Goal: Task Accomplishment & Management: Use online tool/utility

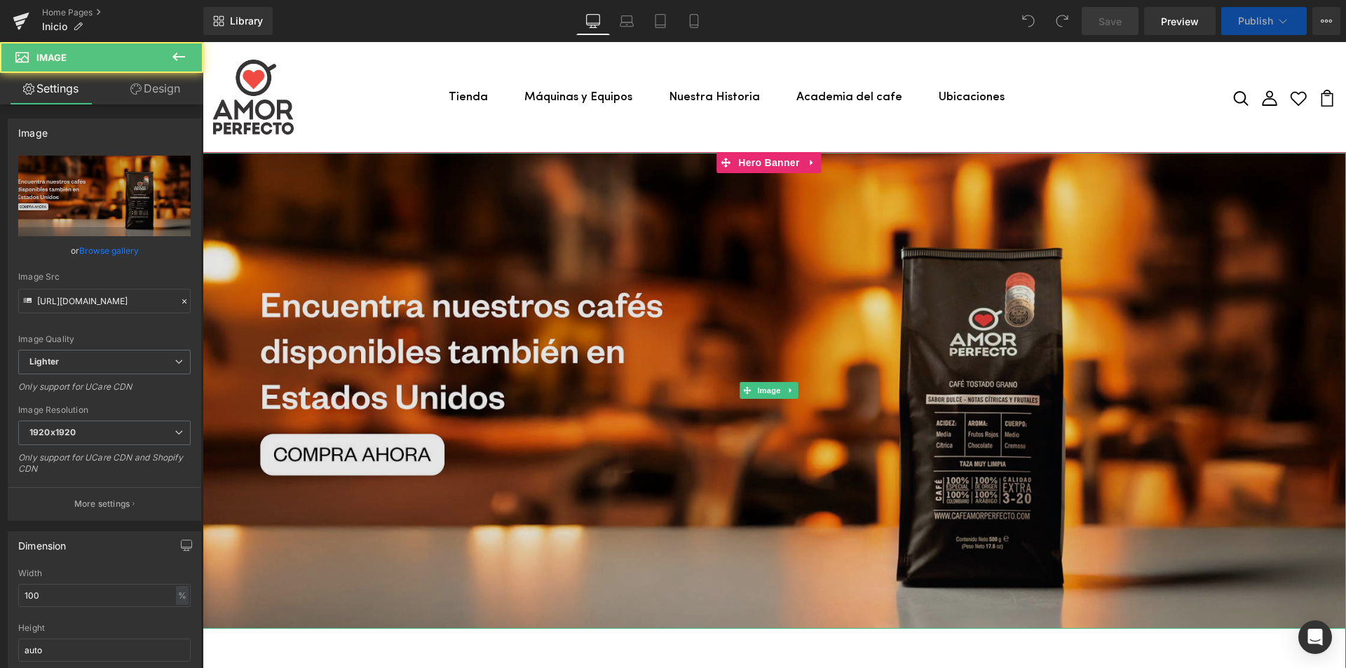
click at [789, 229] on img at bounding box center [774, 391] width 1143 height 476
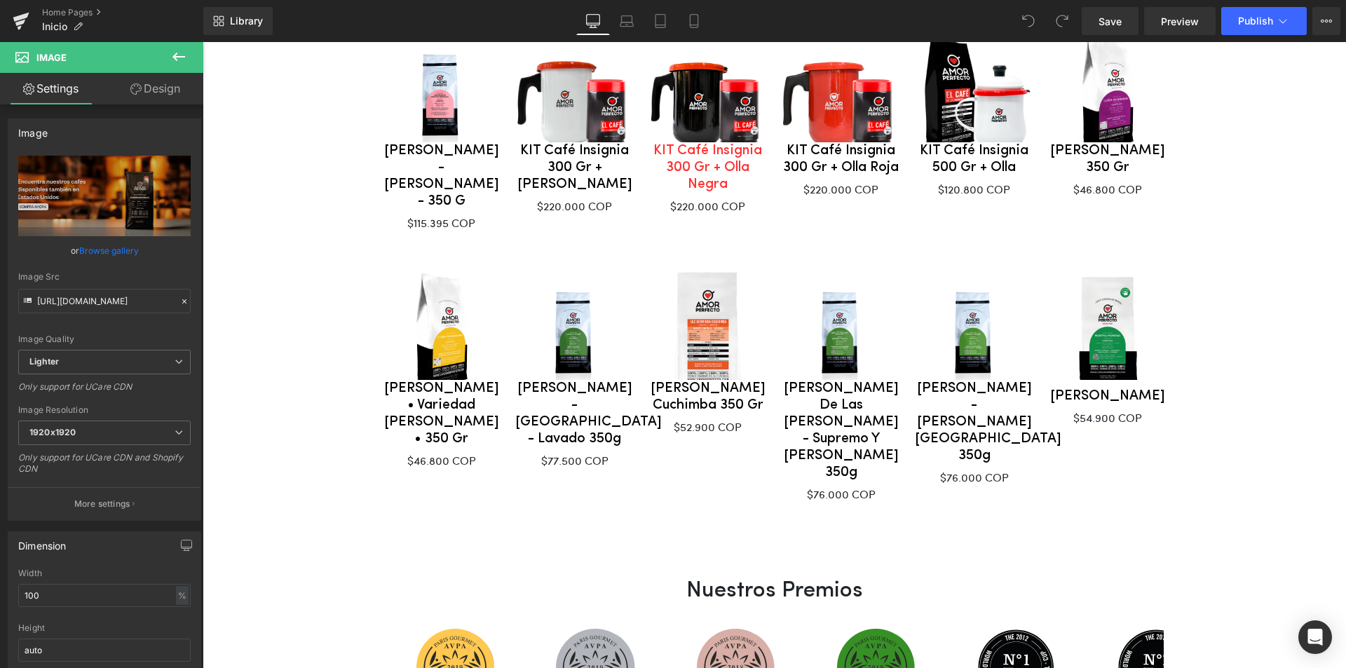
scroll to position [1063, 0]
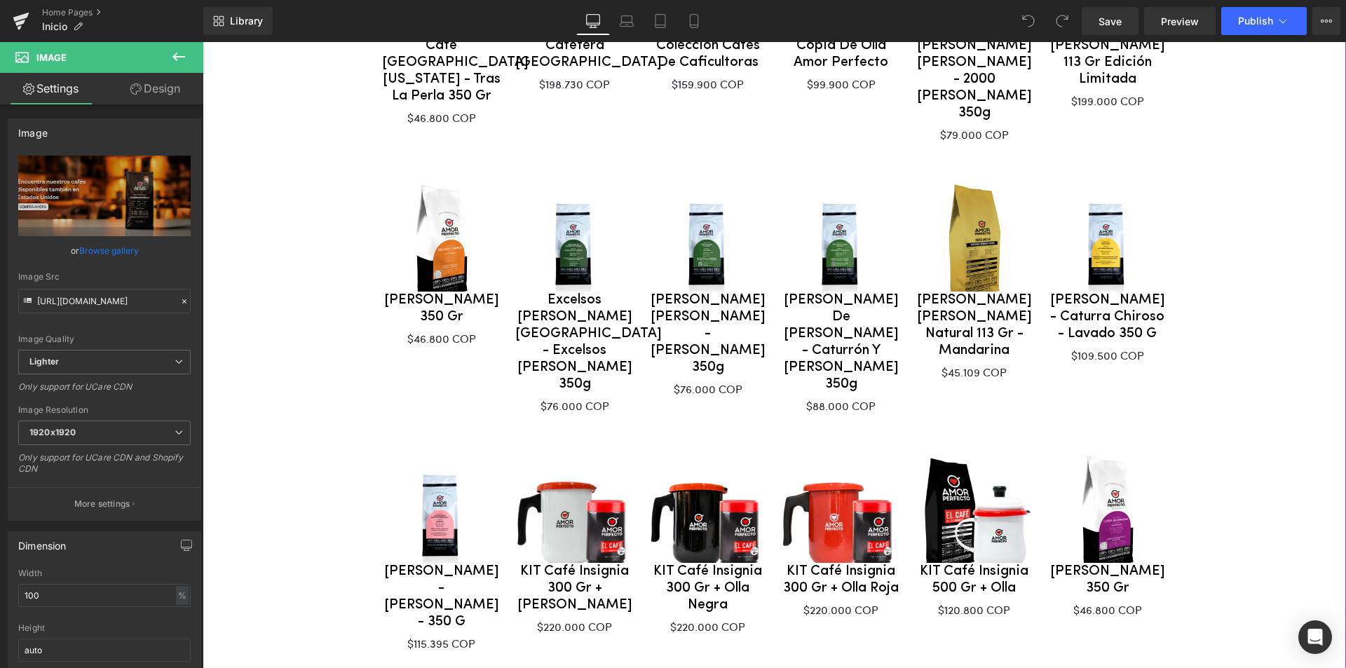
click at [320, 174] on span "Image Recomendados Text Block Sale Off (P) Image Antero de [PERSON_NAME] - Catu…" at bounding box center [774, 597] width 1143 height 2929
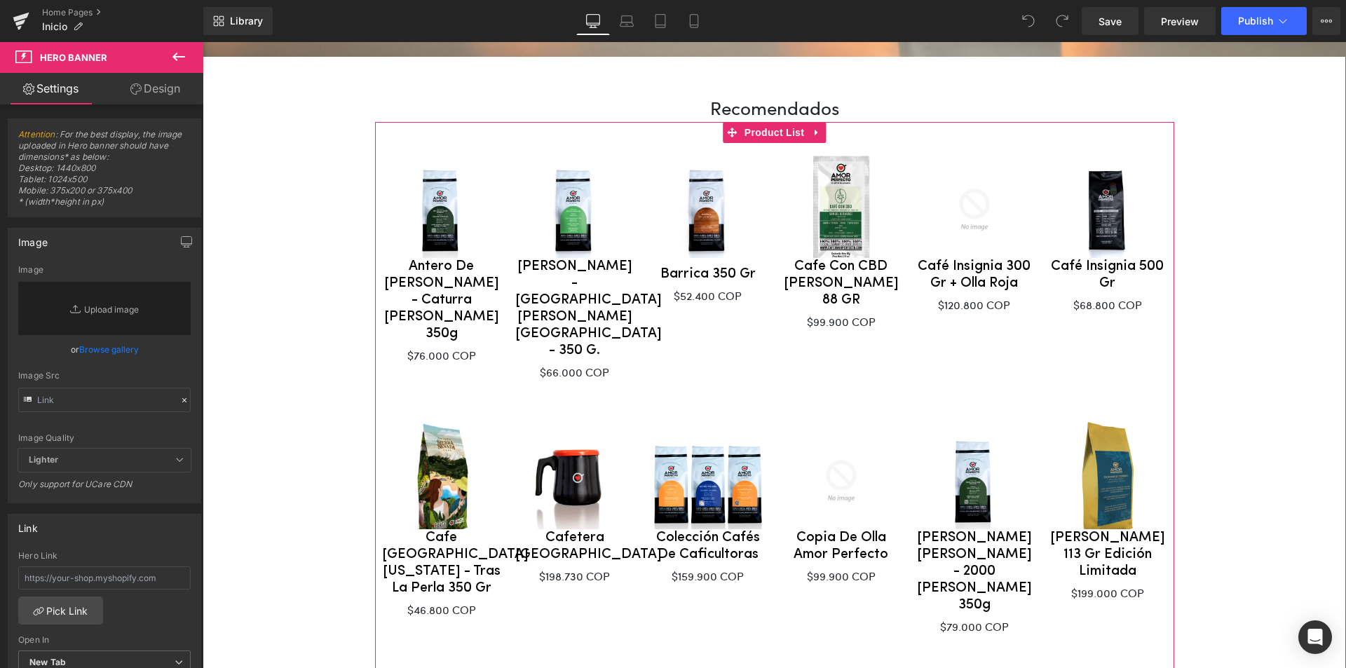
scroll to position [573, 0]
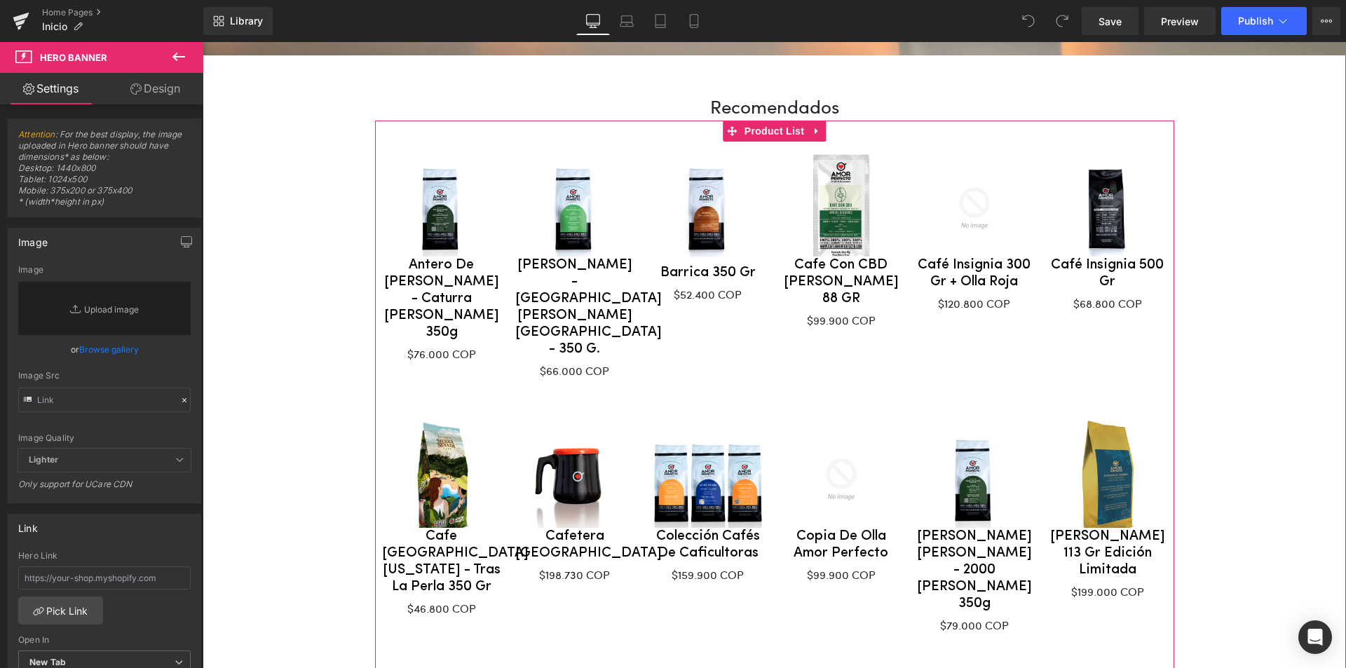
click at [1130, 340] on div "Sale Off (P) Image Café Insignia 500 gr (P) Title $0 $68.800 COP (P) Price Add …" at bounding box center [1107, 244] width 133 height 204
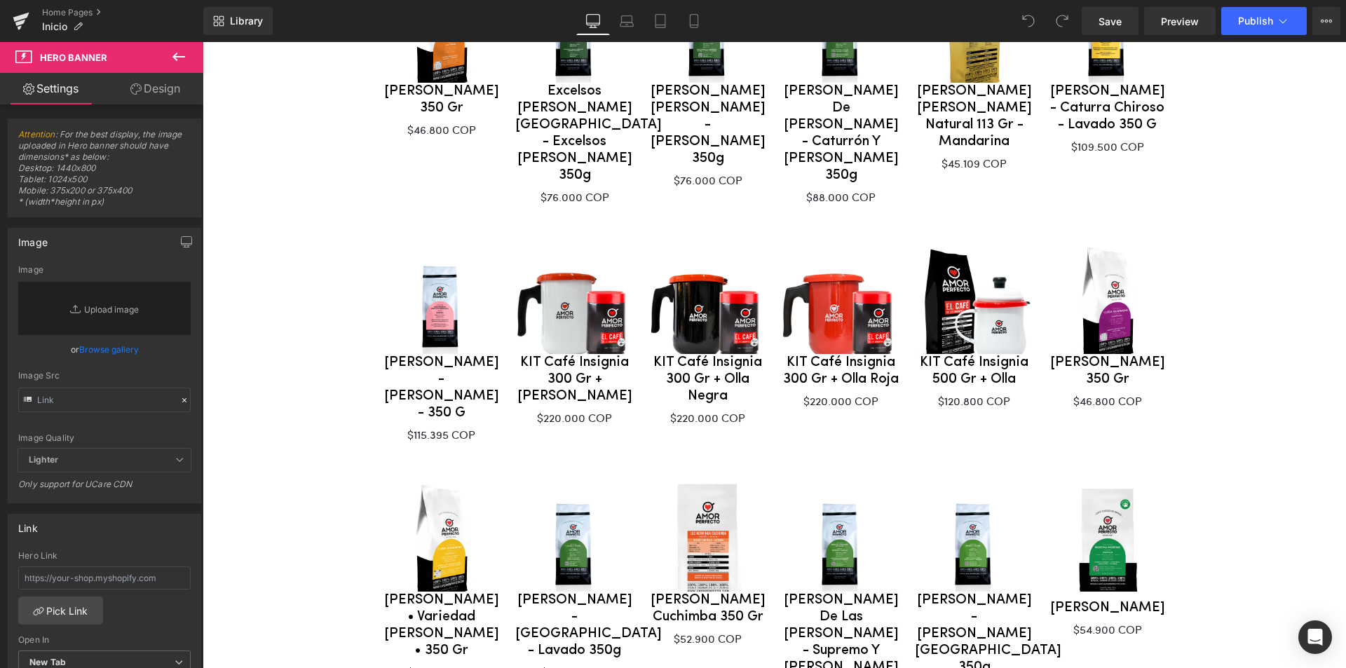
scroll to position [1133, 0]
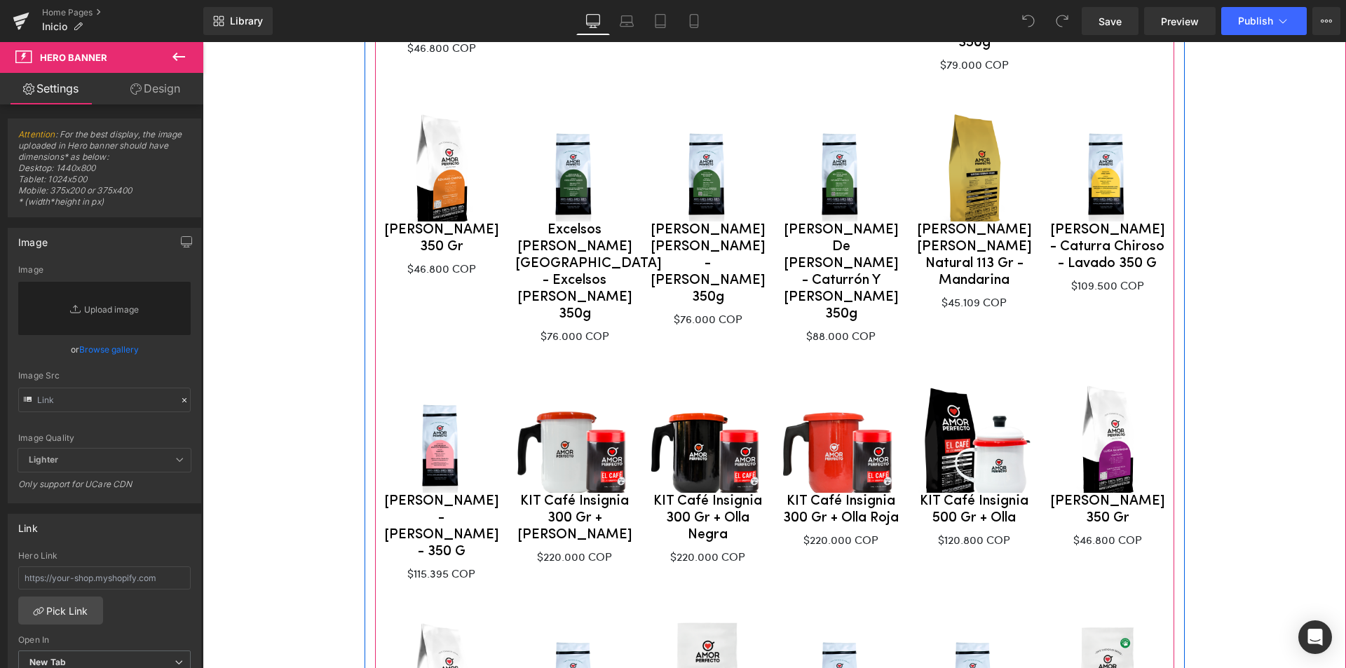
click at [437, 269] on div at bounding box center [774, 242] width 799 height 271
click at [411, 289] on div at bounding box center [774, 242] width 799 height 271
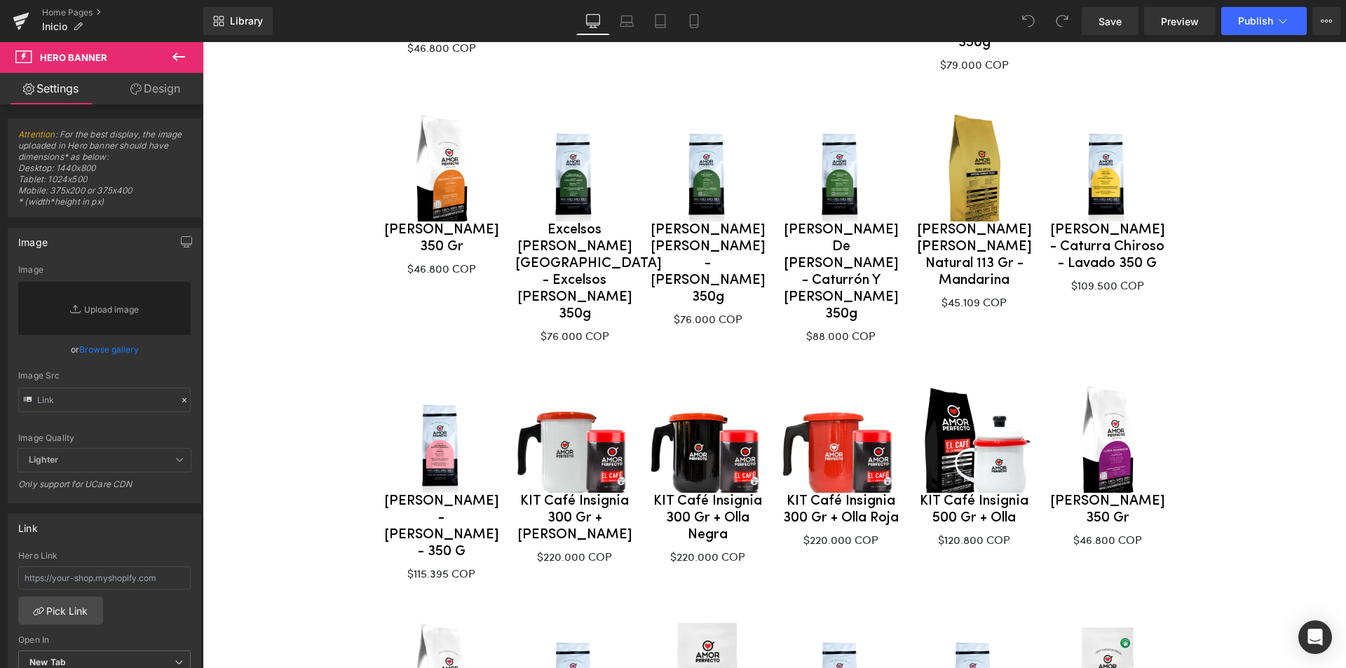
click at [182, 52] on icon at bounding box center [178, 56] width 17 height 17
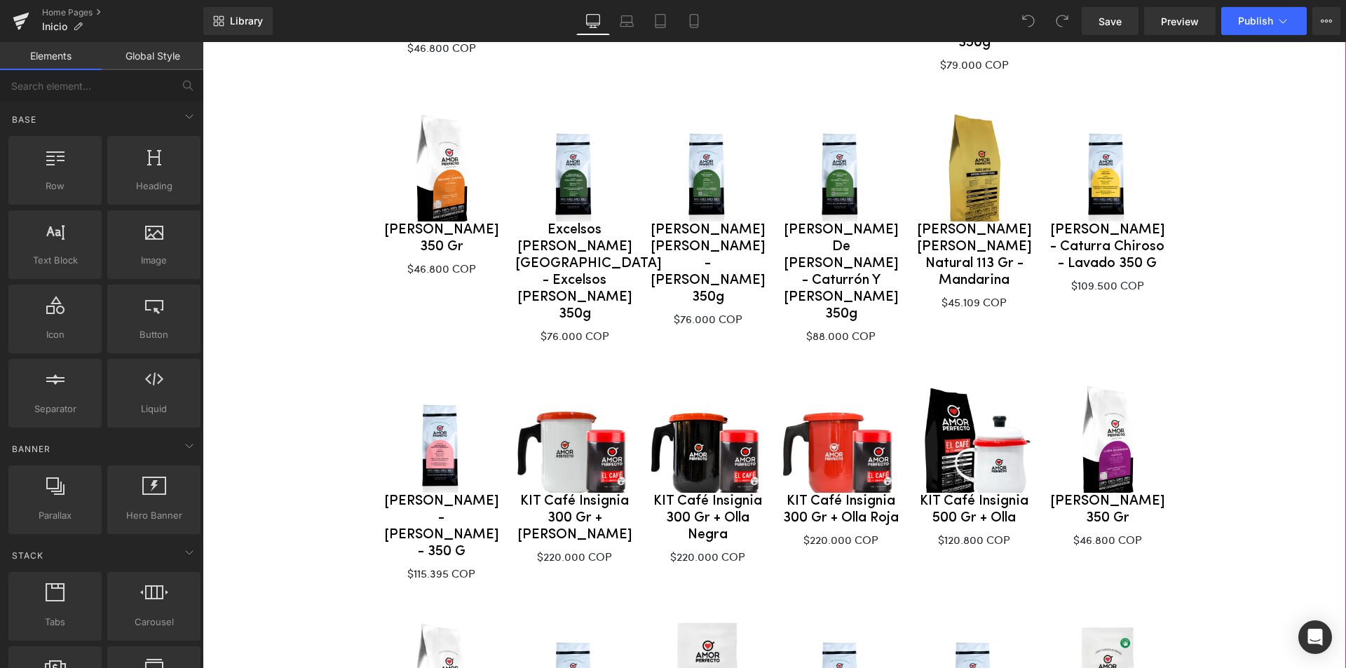
click at [451, 259] on div at bounding box center [774, 242] width 799 height 271
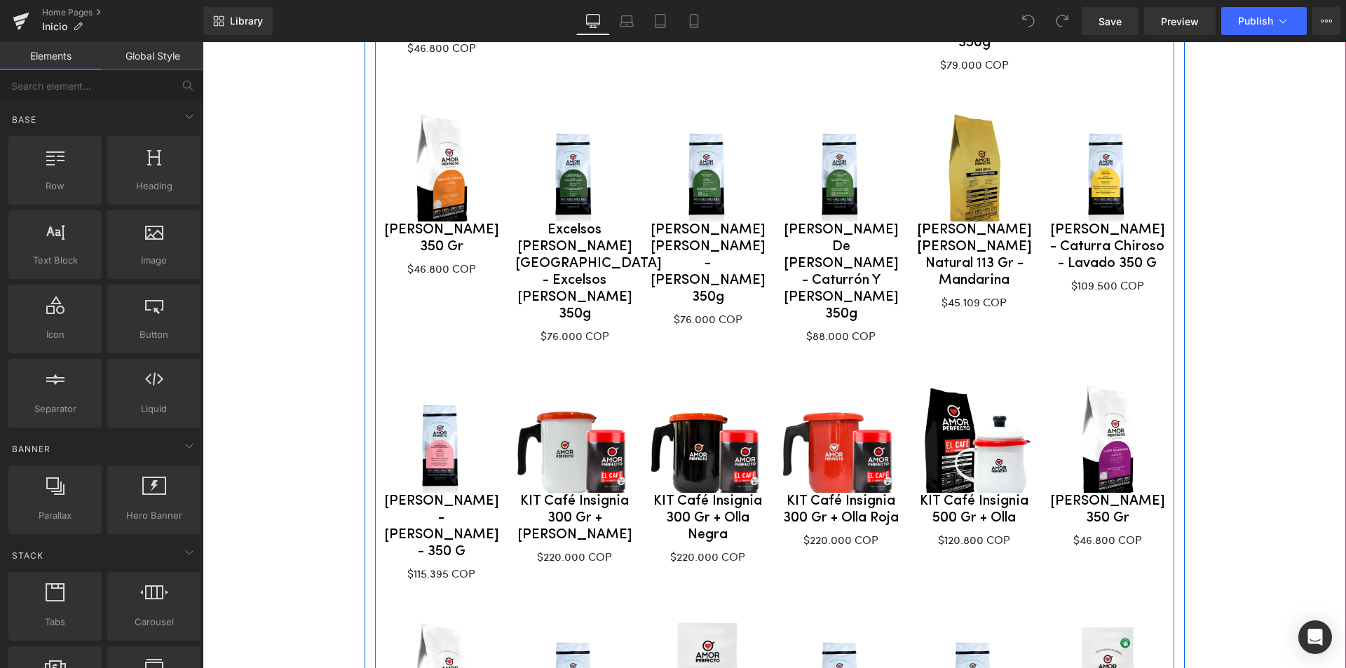
click at [446, 268] on div at bounding box center [774, 242] width 799 height 271
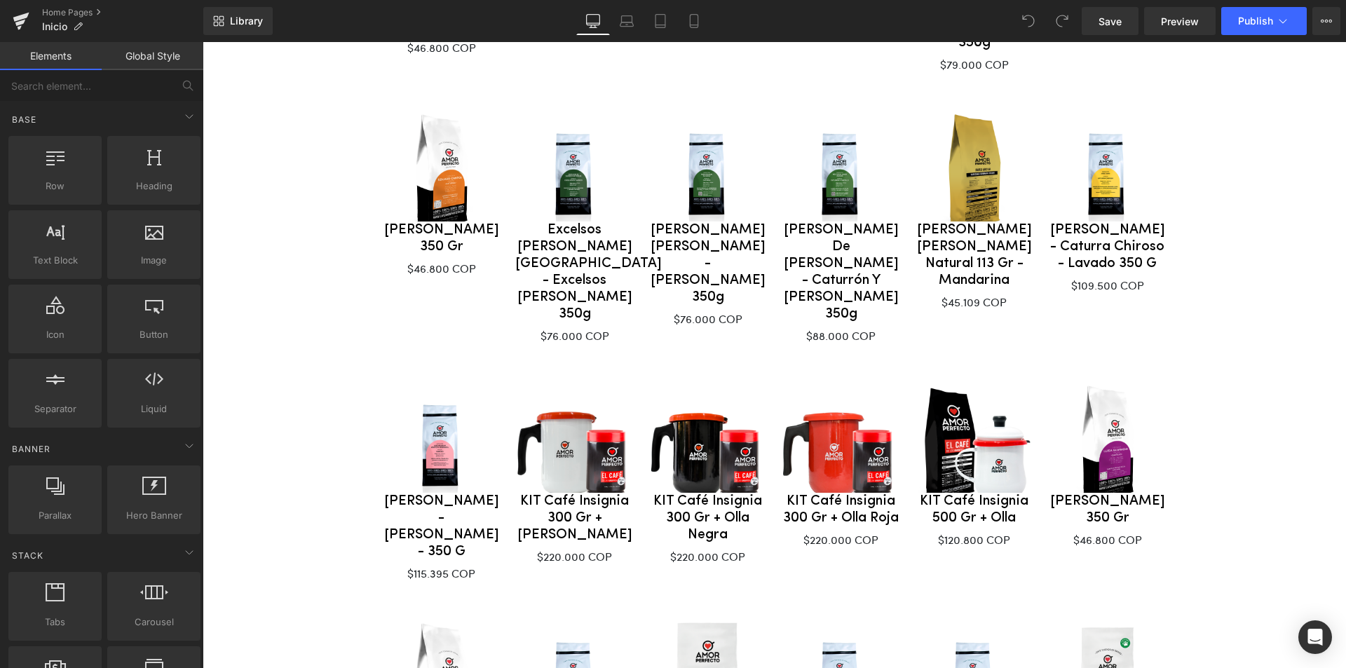
click at [144, 67] on link "Global Style" at bounding box center [153, 56] width 102 height 28
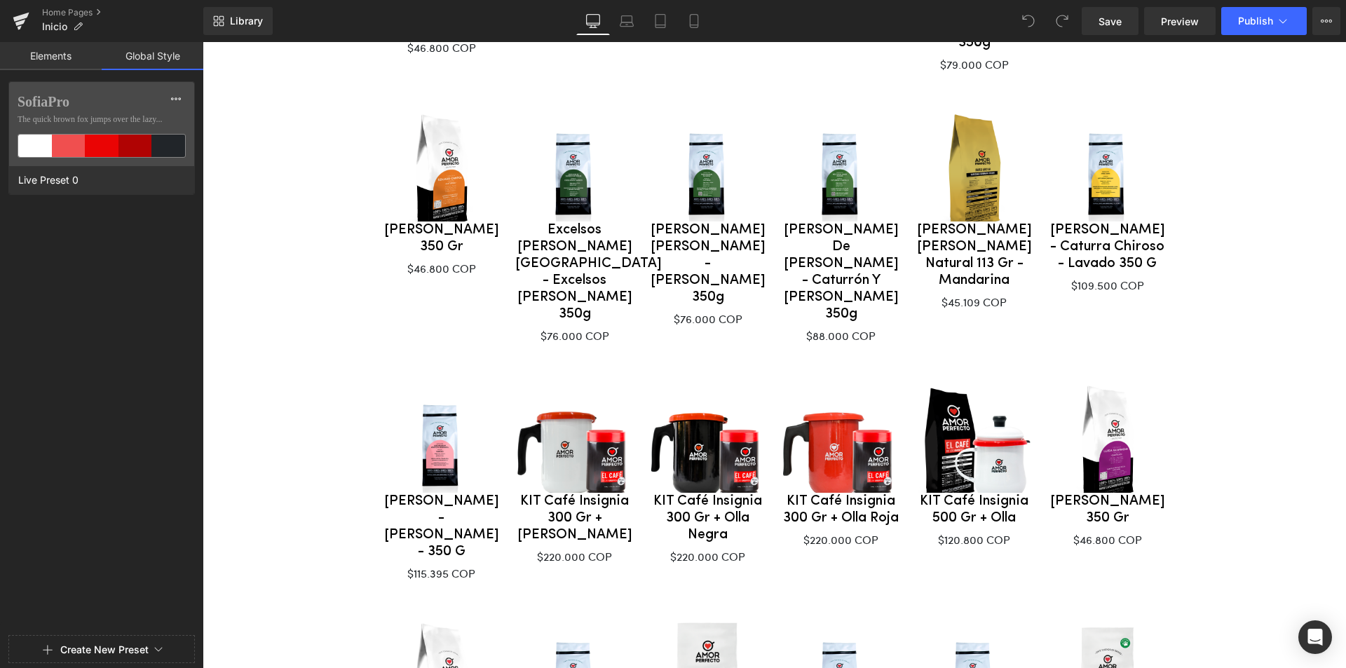
click at [68, 64] on link "Elements" at bounding box center [51, 56] width 102 height 28
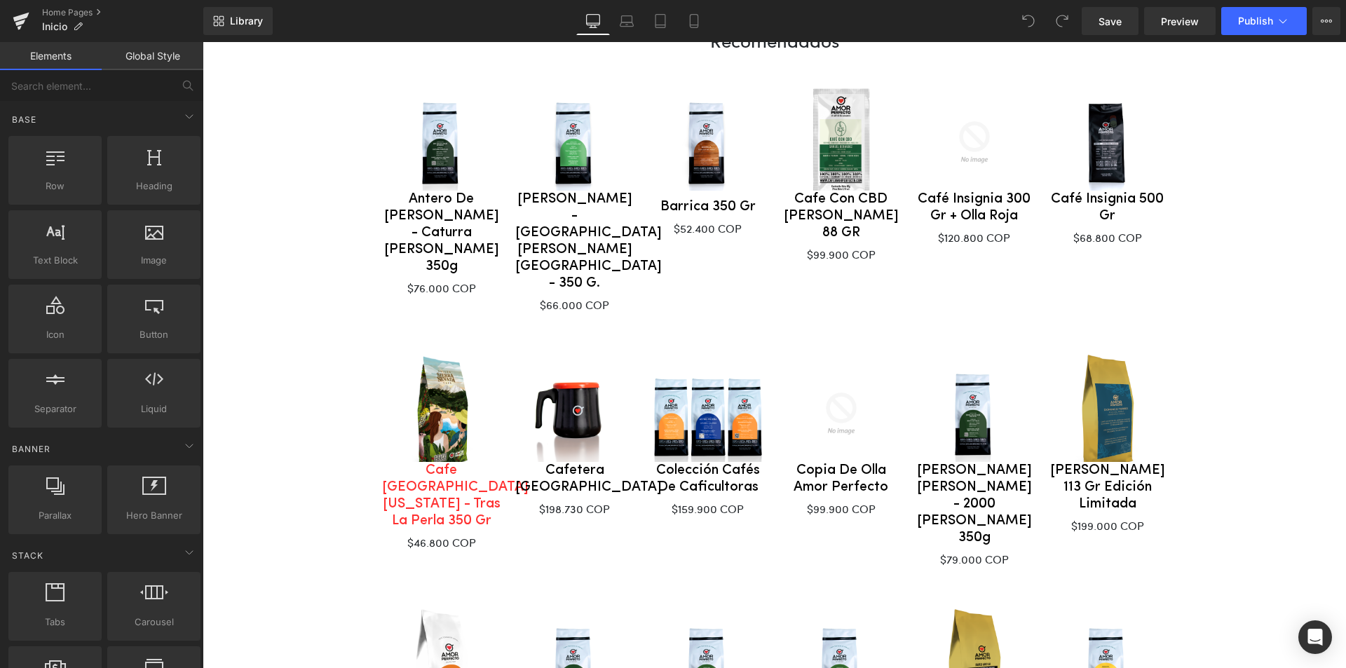
scroll to position [292, 0]
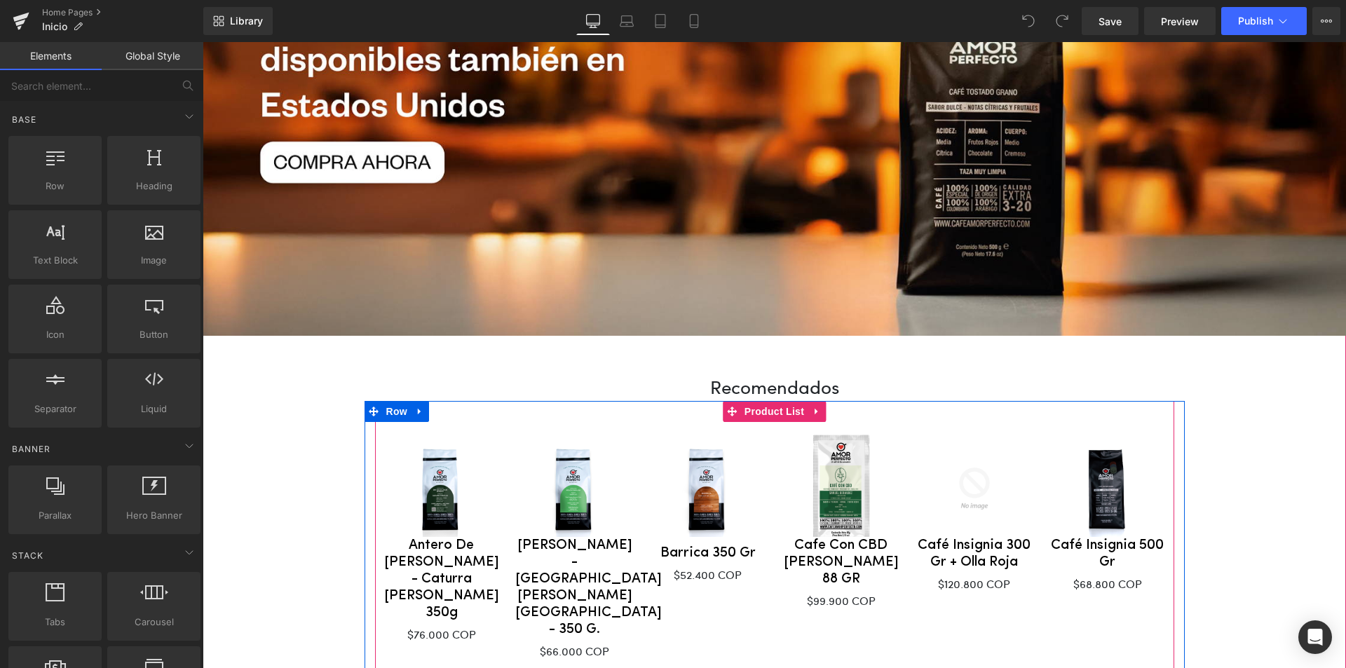
click at [620, 422] on div "Sale Off (P) Image [PERSON_NAME] - [GEOGRAPHIC_DATA][PERSON_NAME][GEOGRAPHIC_DA…" at bounding box center [574, 557] width 133 height 271
click at [812, 412] on icon at bounding box center [817, 412] width 10 height 11
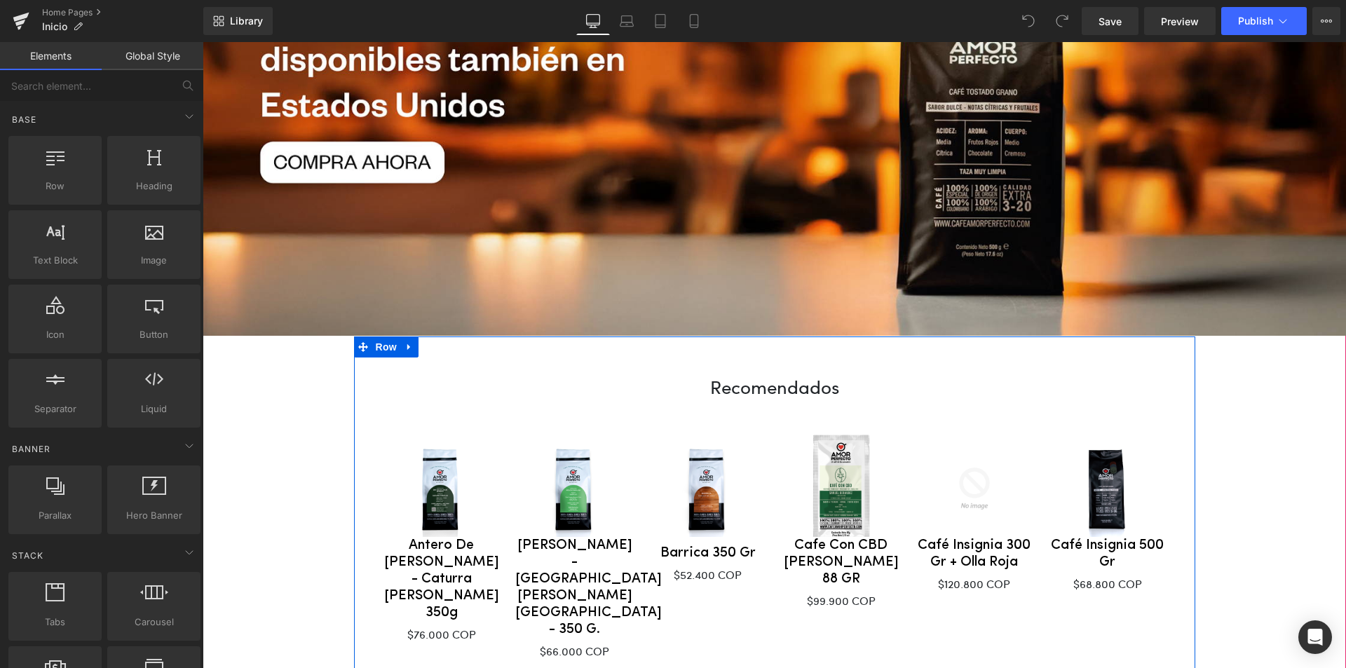
click at [600, 343] on div "51px" at bounding box center [774, 354] width 841 height 36
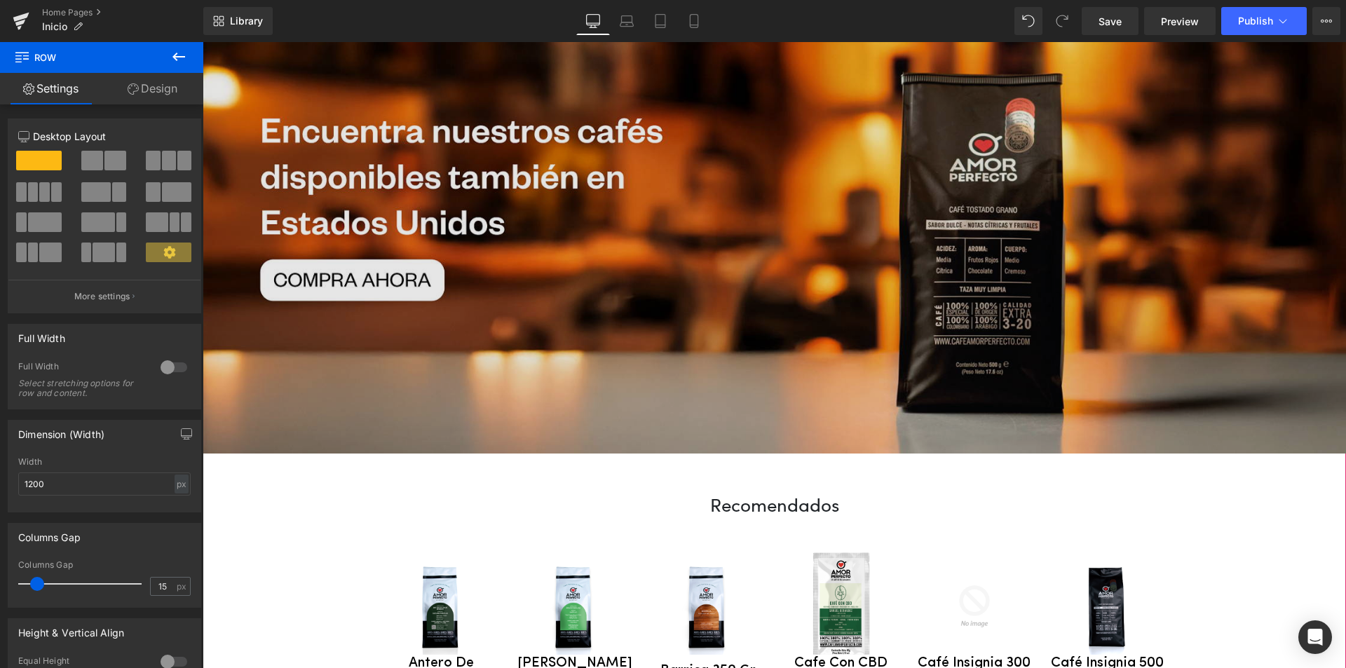
scroll to position [140, 0]
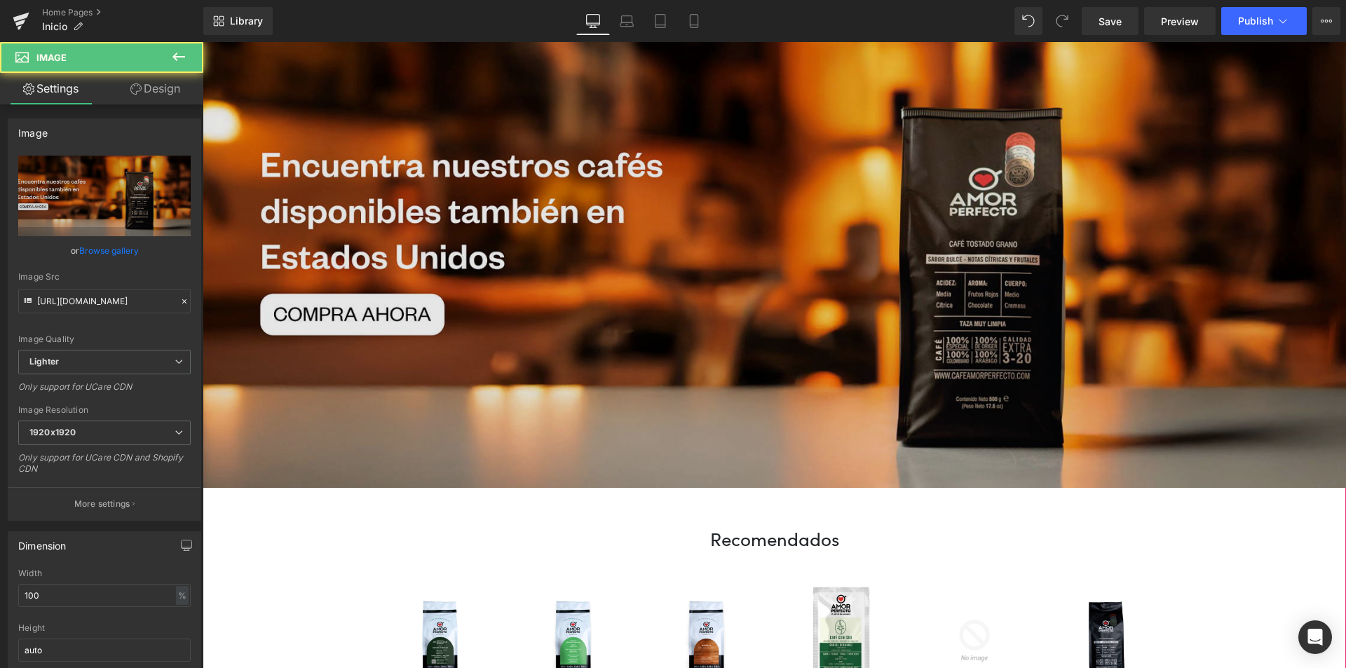
click at [739, 275] on img at bounding box center [774, 251] width 1143 height 476
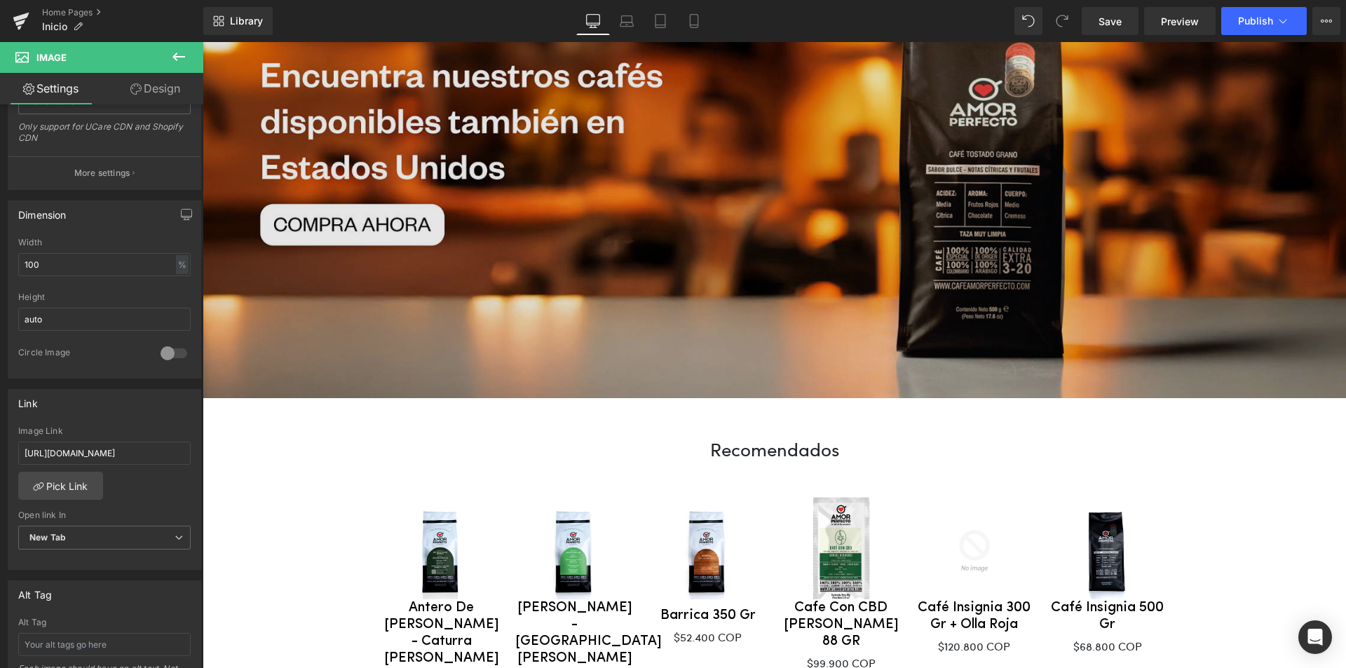
scroll to position [0, 0]
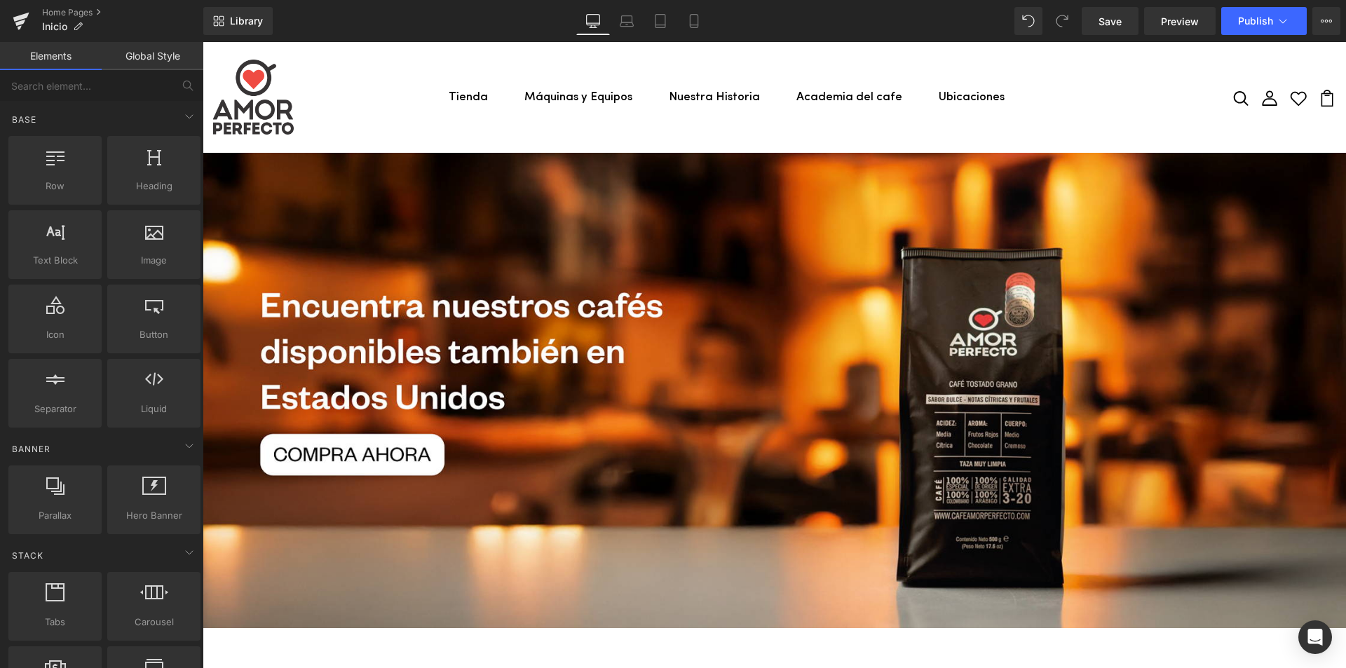
click at [805, 113] on div "Tienda Cafés Métodos de preparación y accesorios Máquinas y Equipos Nuestra His…" at bounding box center [774, 97] width 1143 height 75
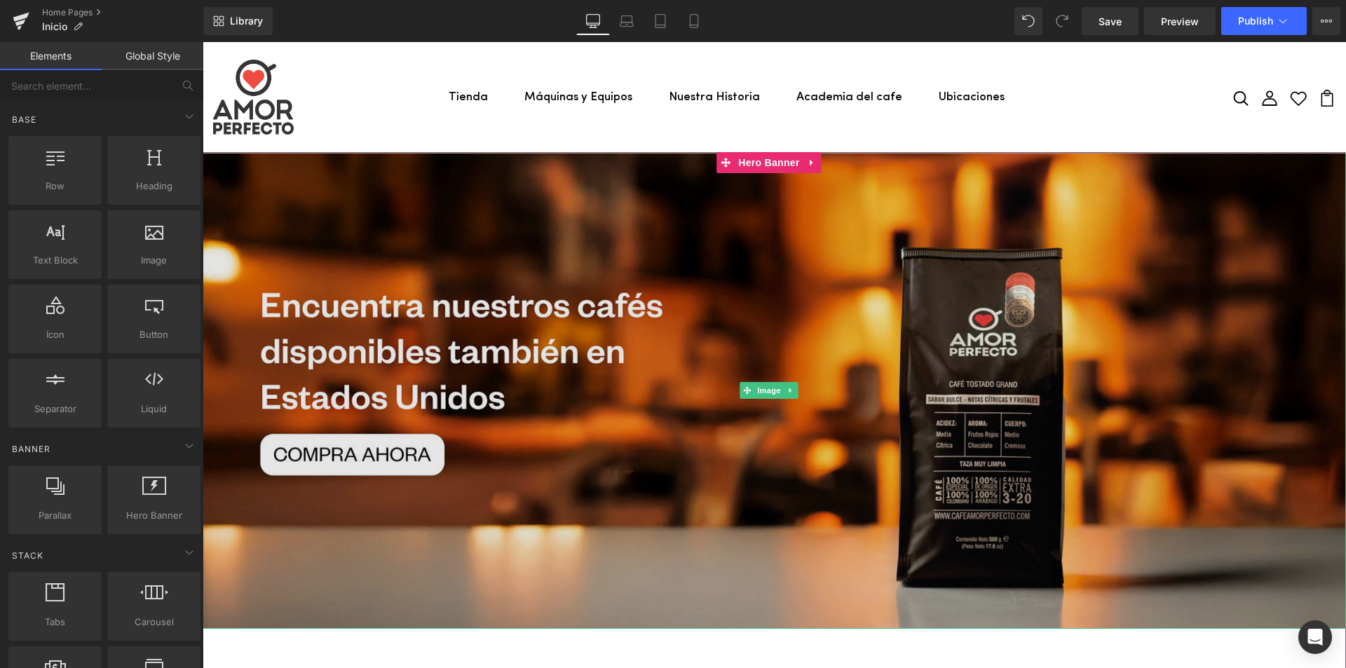
click at [627, 221] on img at bounding box center [774, 391] width 1143 height 476
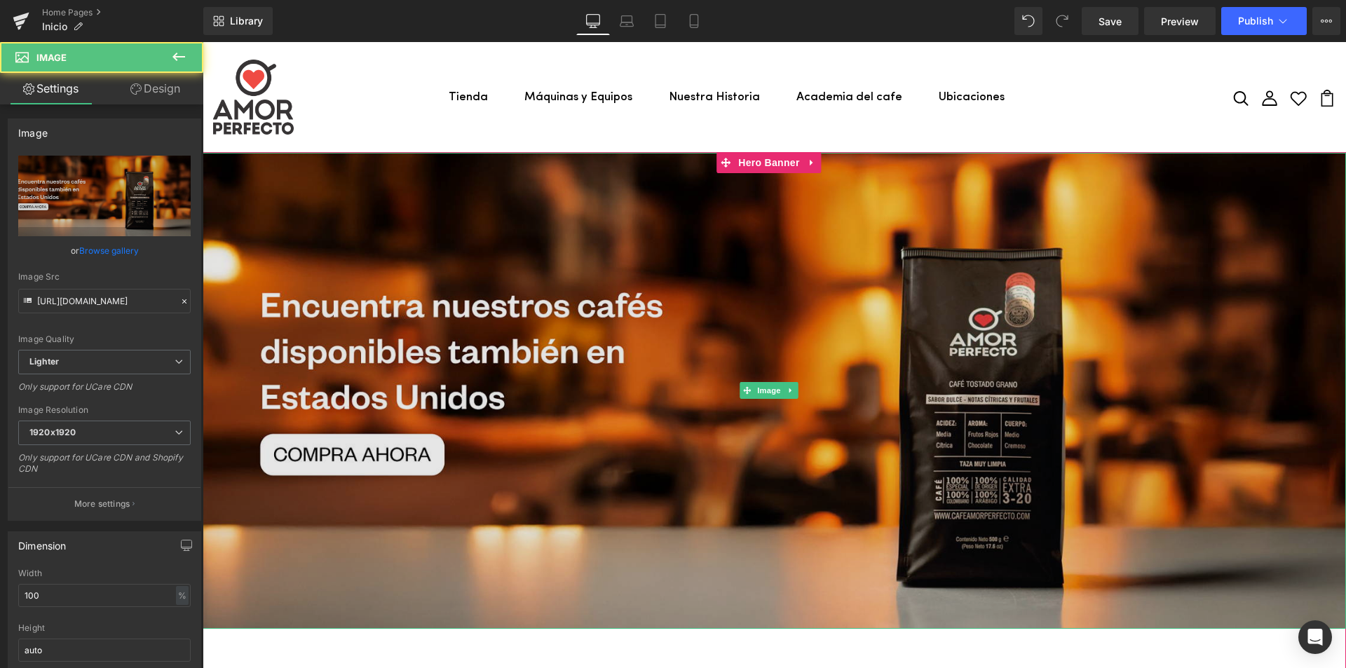
click at [552, 215] on img at bounding box center [774, 391] width 1143 height 476
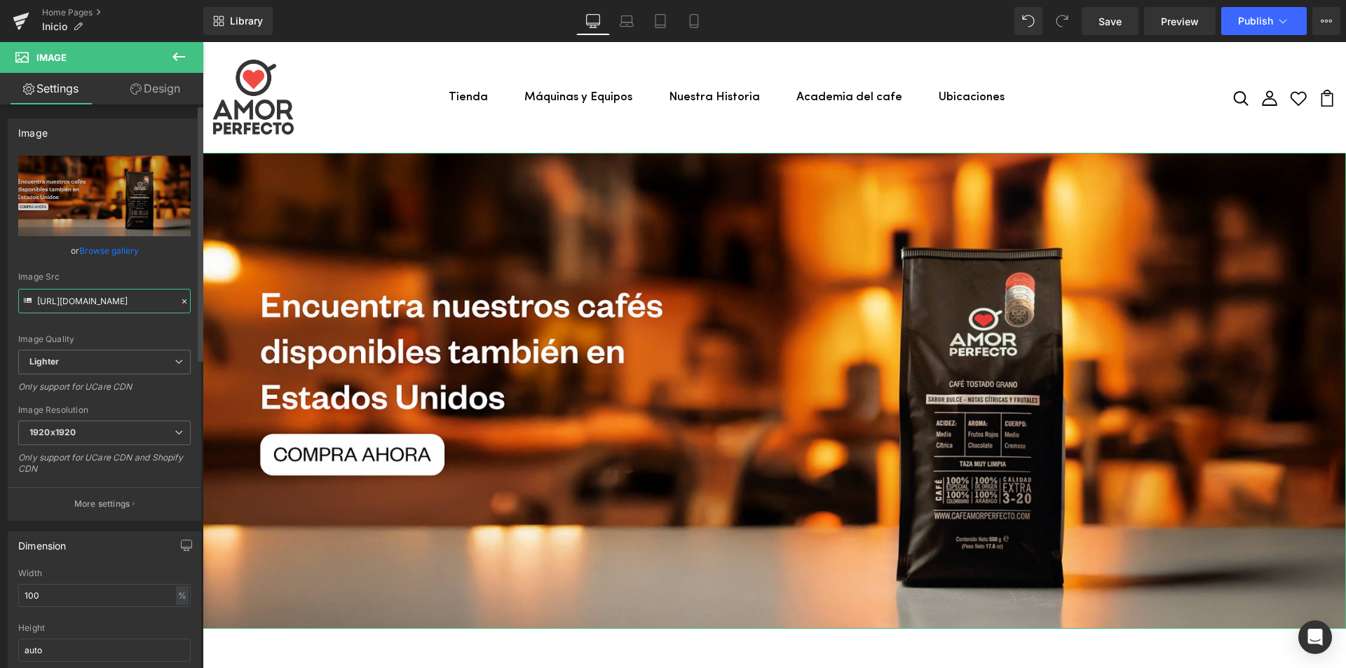
click at [79, 303] on input "[URL][DOMAIN_NAME]" at bounding box center [104, 301] width 172 height 25
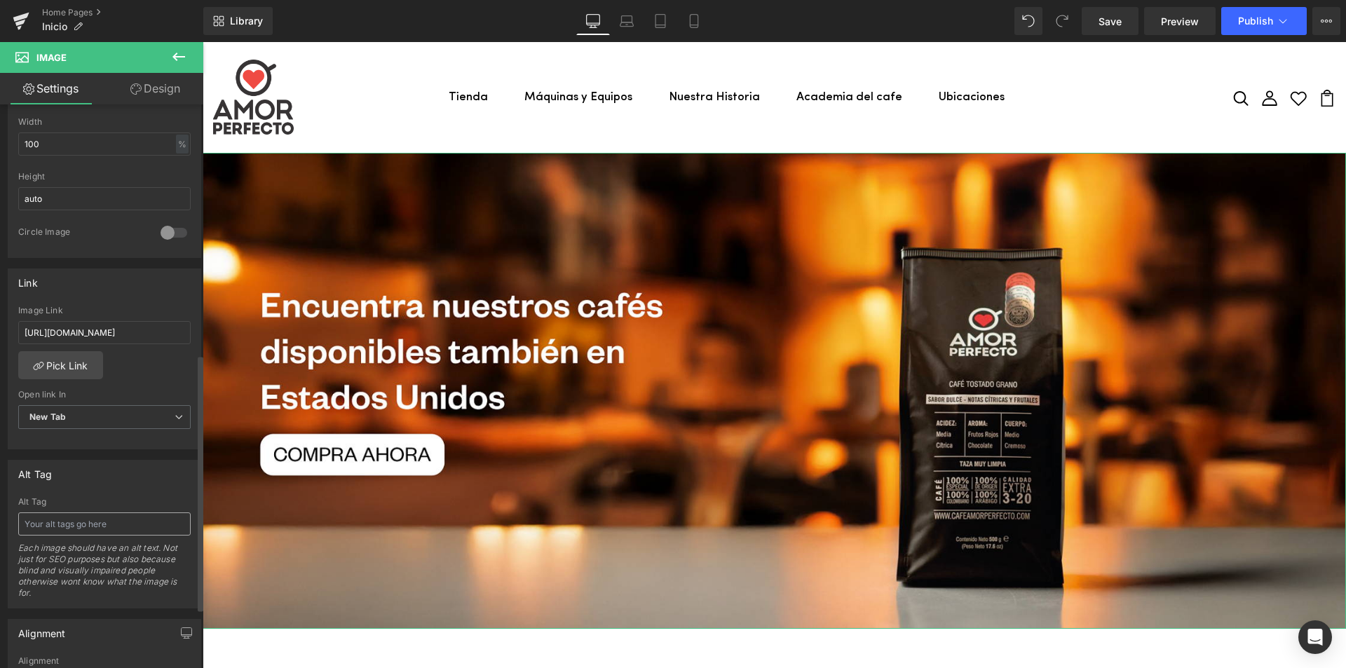
scroll to position [210, 0]
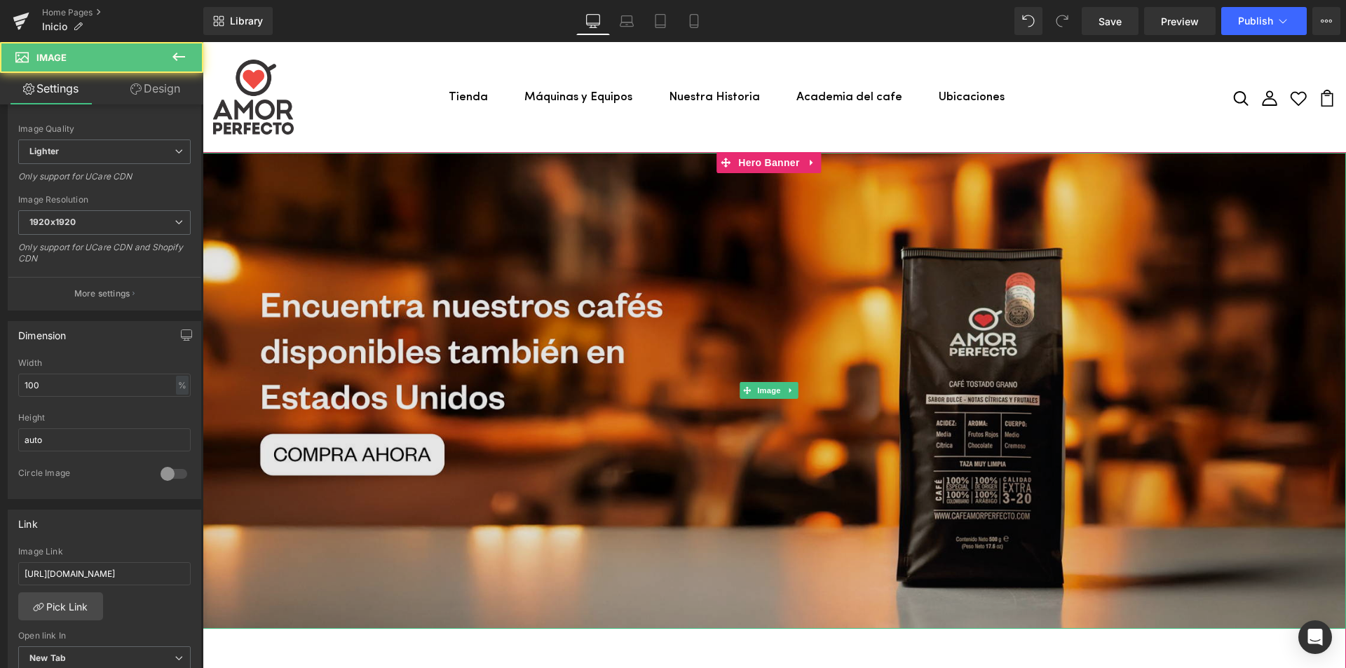
click at [553, 317] on img at bounding box center [774, 391] width 1143 height 476
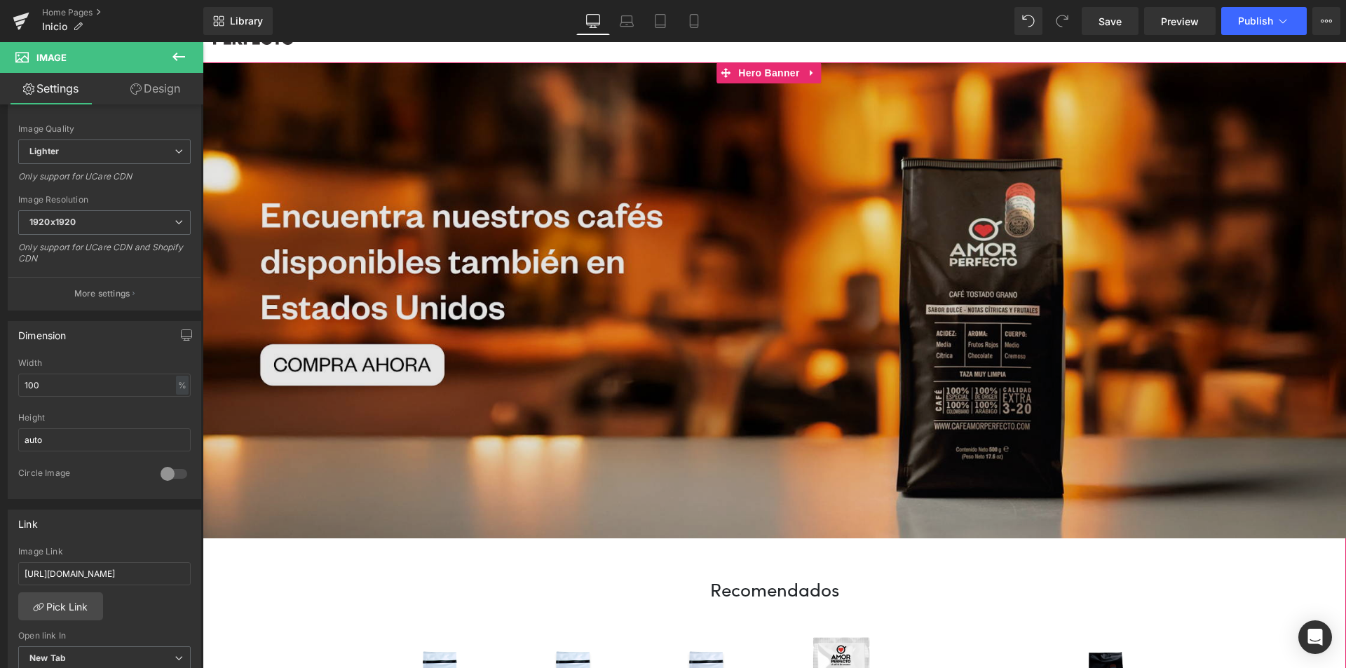
scroll to position [0, 0]
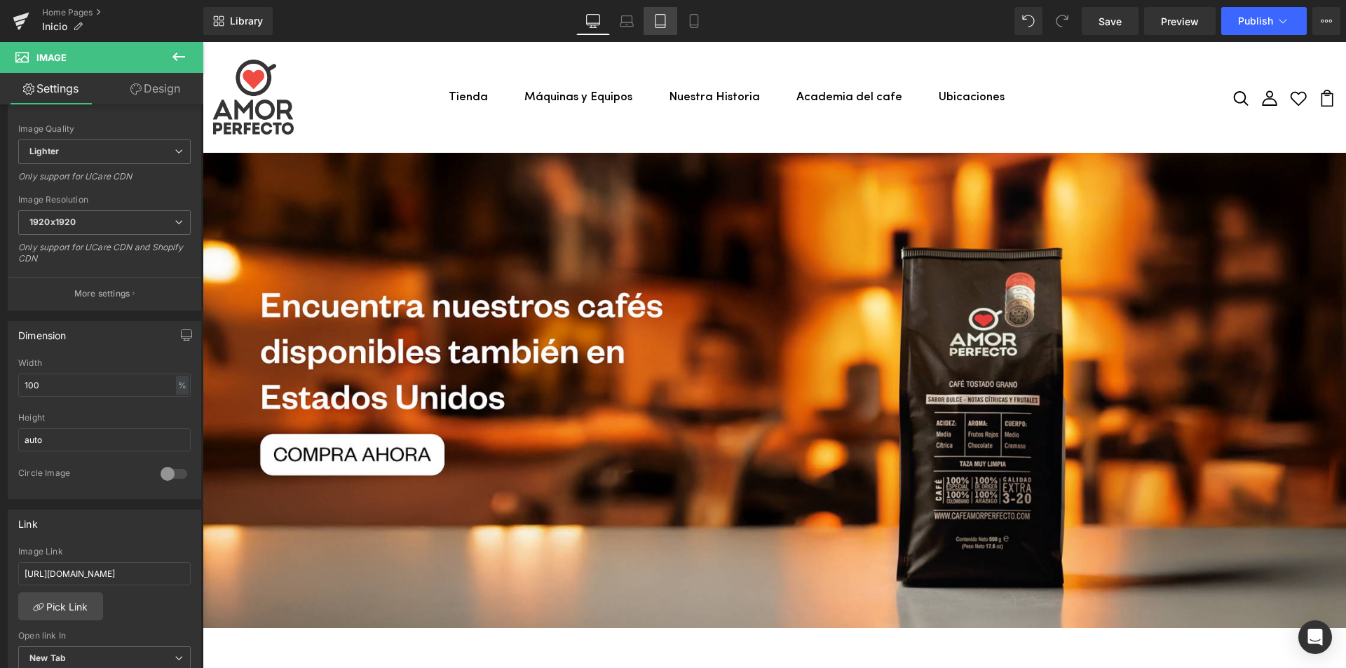
click at [654, 20] on icon at bounding box center [660, 21] width 14 height 14
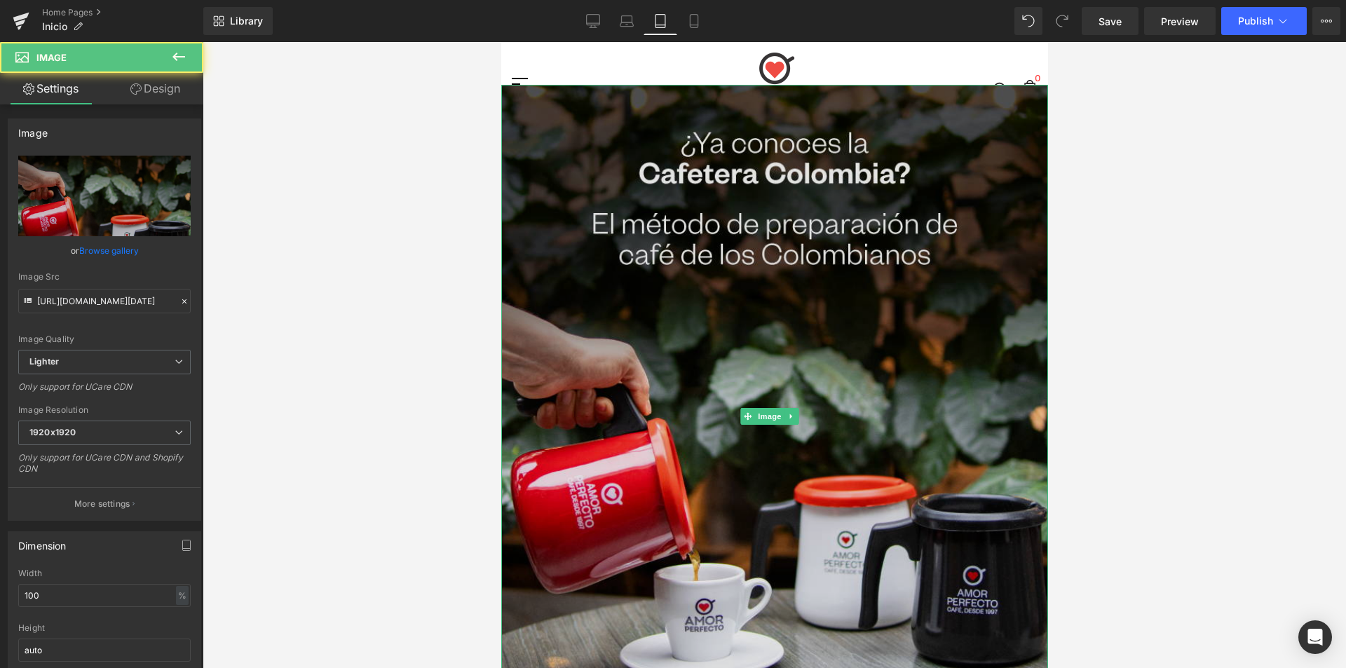
click at [524, 281] on img at bounding box center [773, 416] width 547 height 662
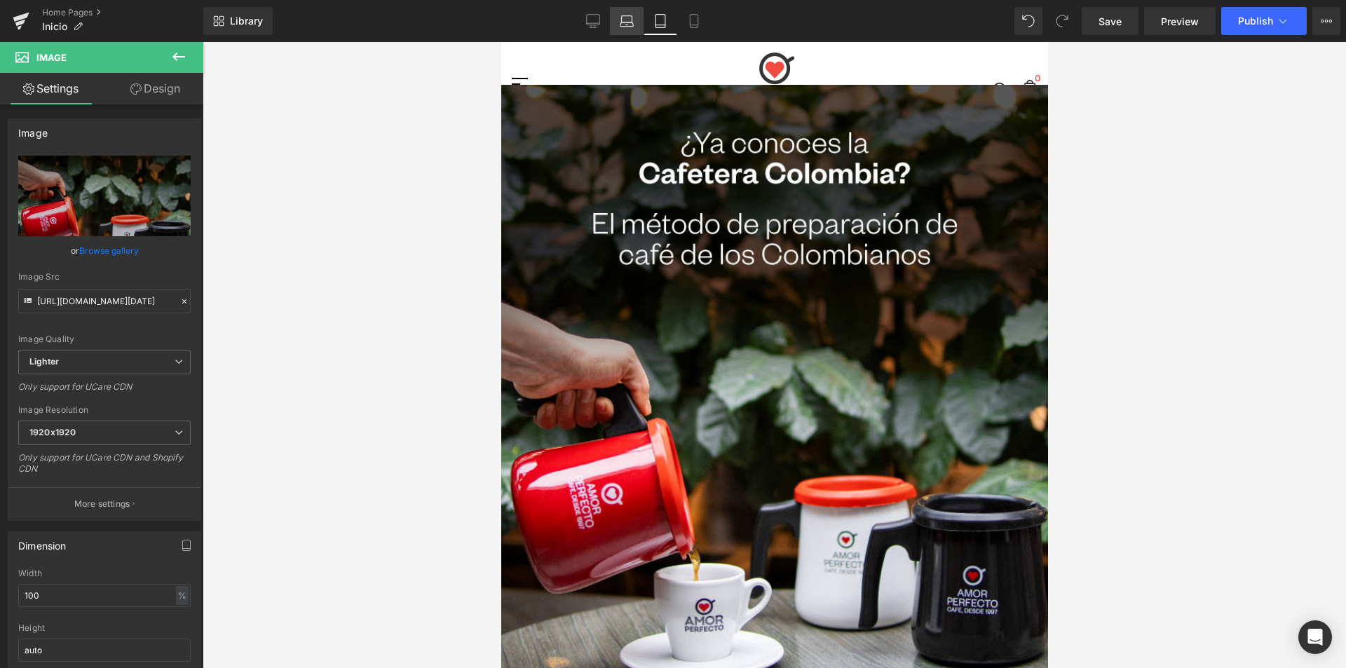
click at [625, 16] on icon at bounding box center [627, 19] width 11 height 6
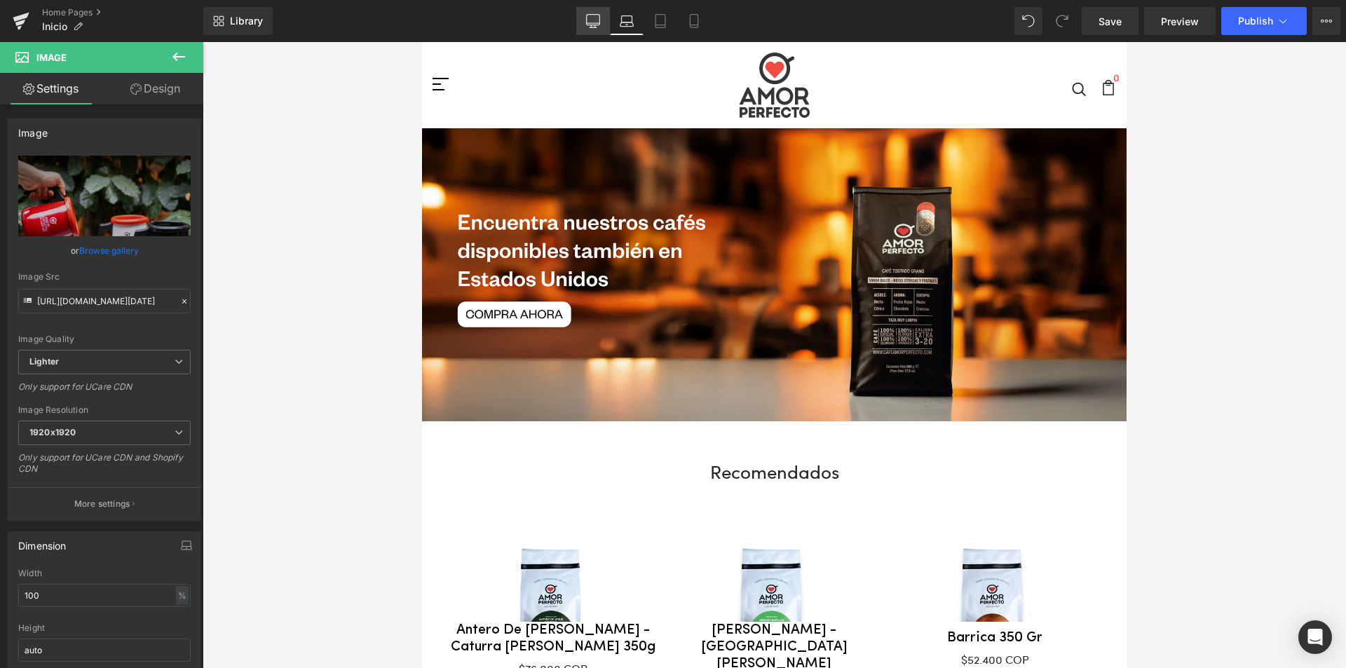
click at [597, 24] on icon at bounding box center [593, 21] width 14 height 14
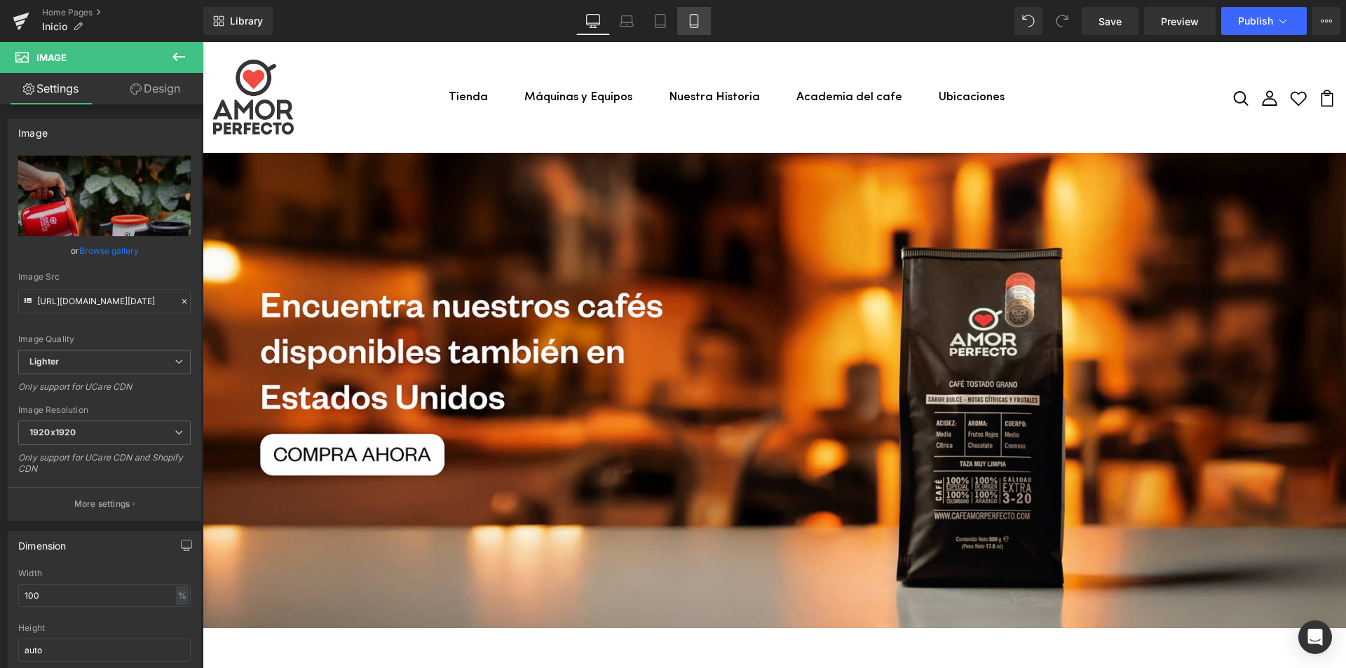
click at [700, 27] on icon at bounding box center [694, 21] width 14 height 14
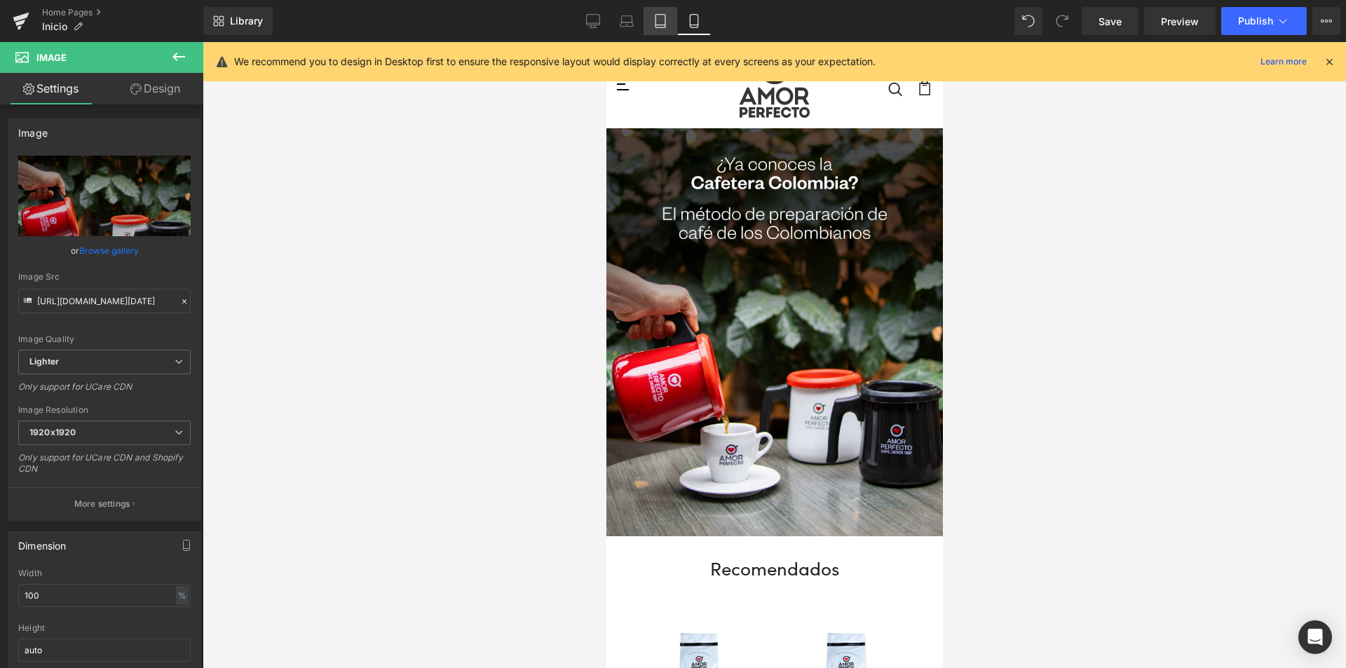
click at [648, 16] on link "Tablet" at bounding box center [660, 21] width 34 height 28
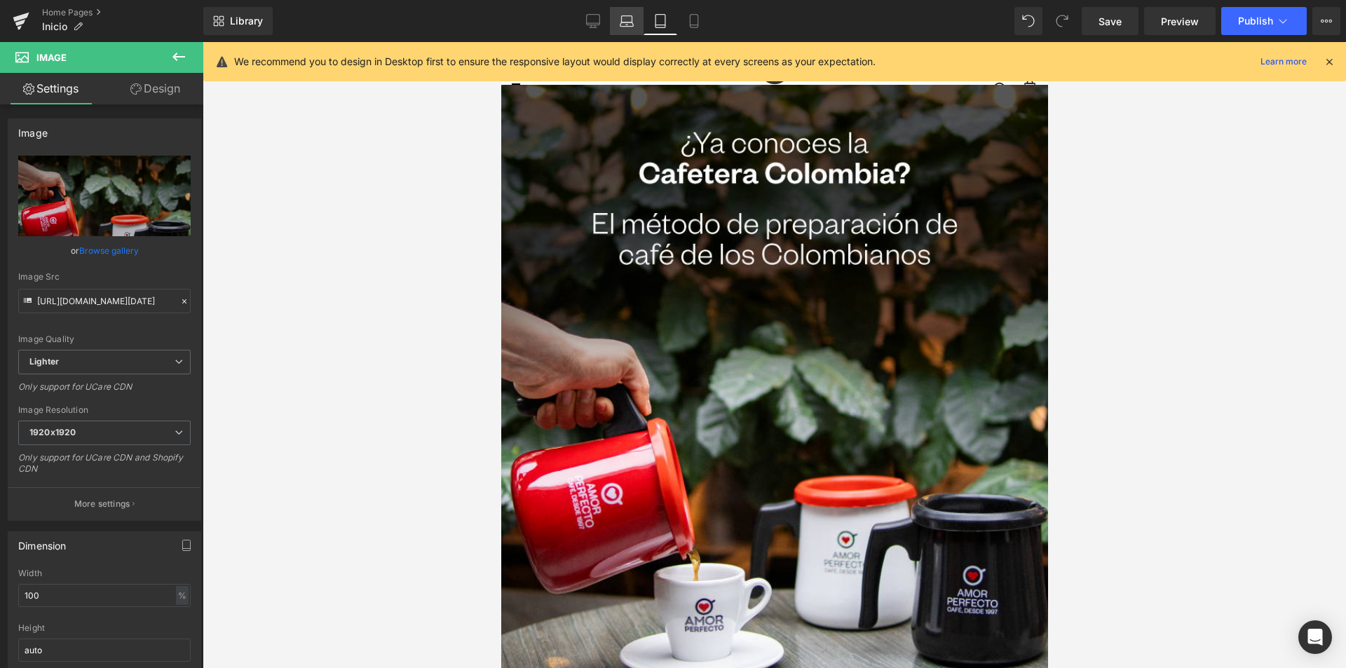
click at [627, 18] on icon at bounding box center [627, 21] width 14 height 14
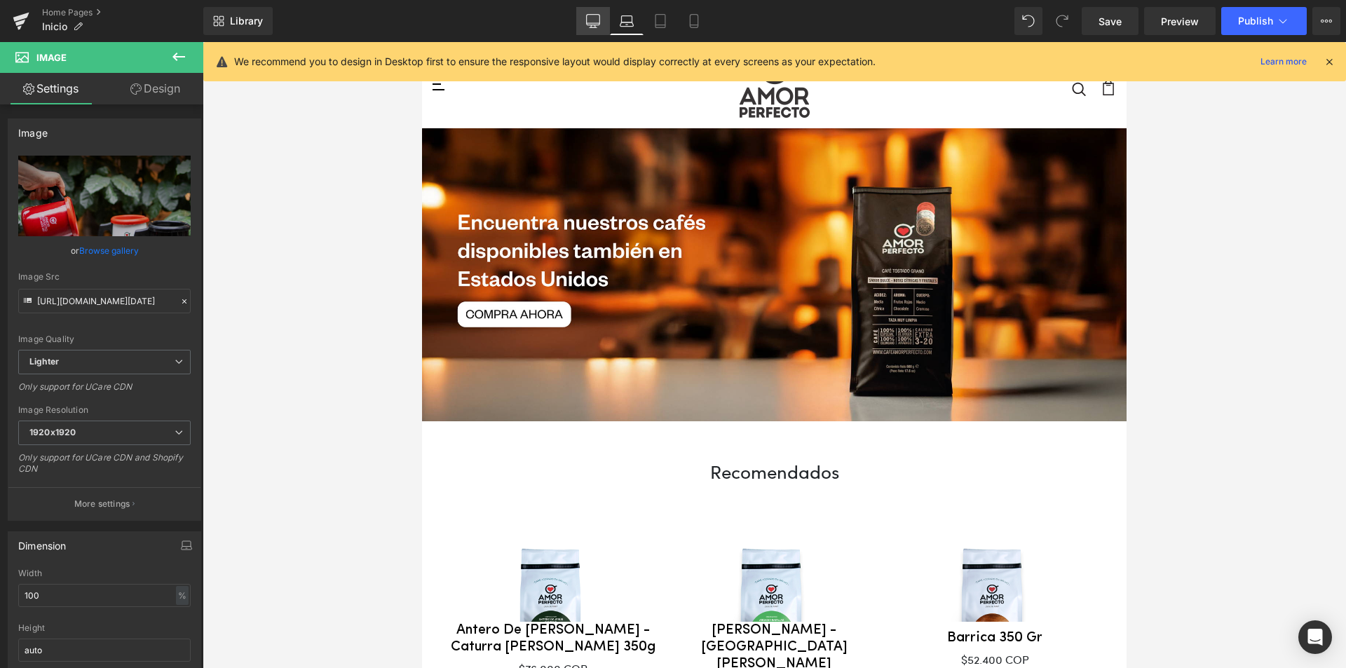
click at [592, 27] on icon at bounding box center [593, 21] width 14 height 14
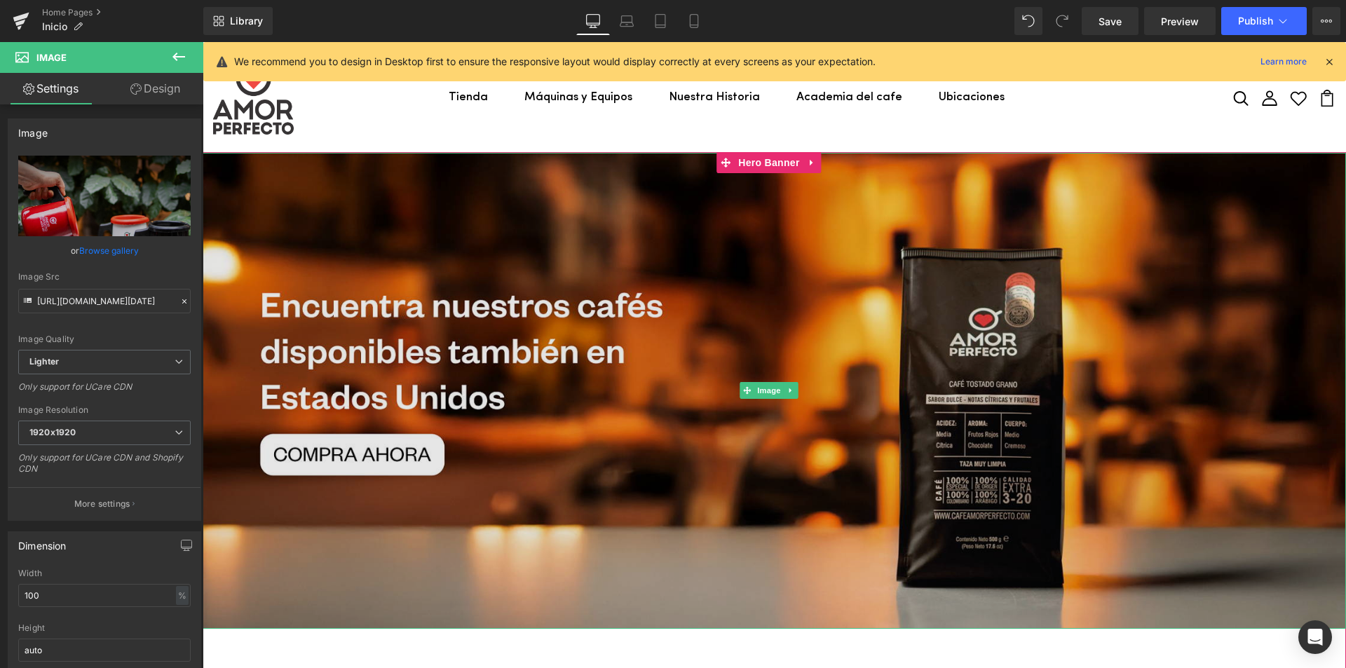
click at [634, 214] on img at bounding box center [774, 391] width 1143 height 476
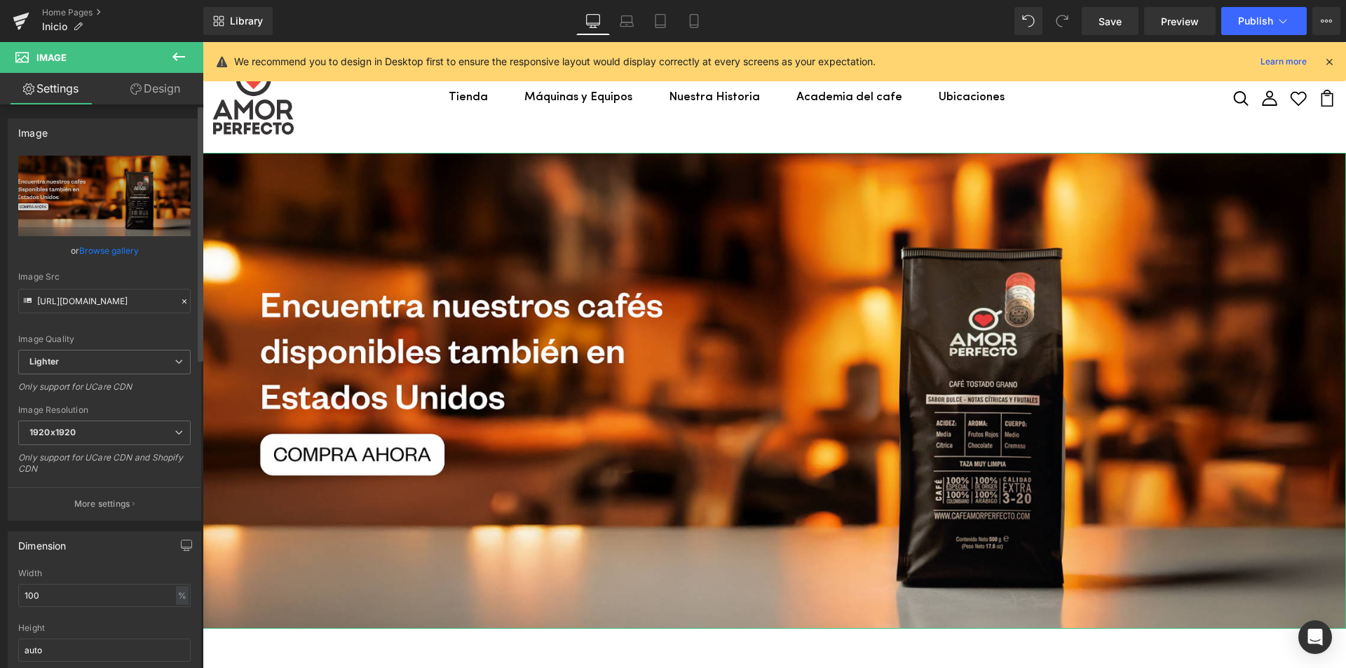
click at [109, 251] on link "Browse gallery" at bounding box center [109, 250] width 60 height 25
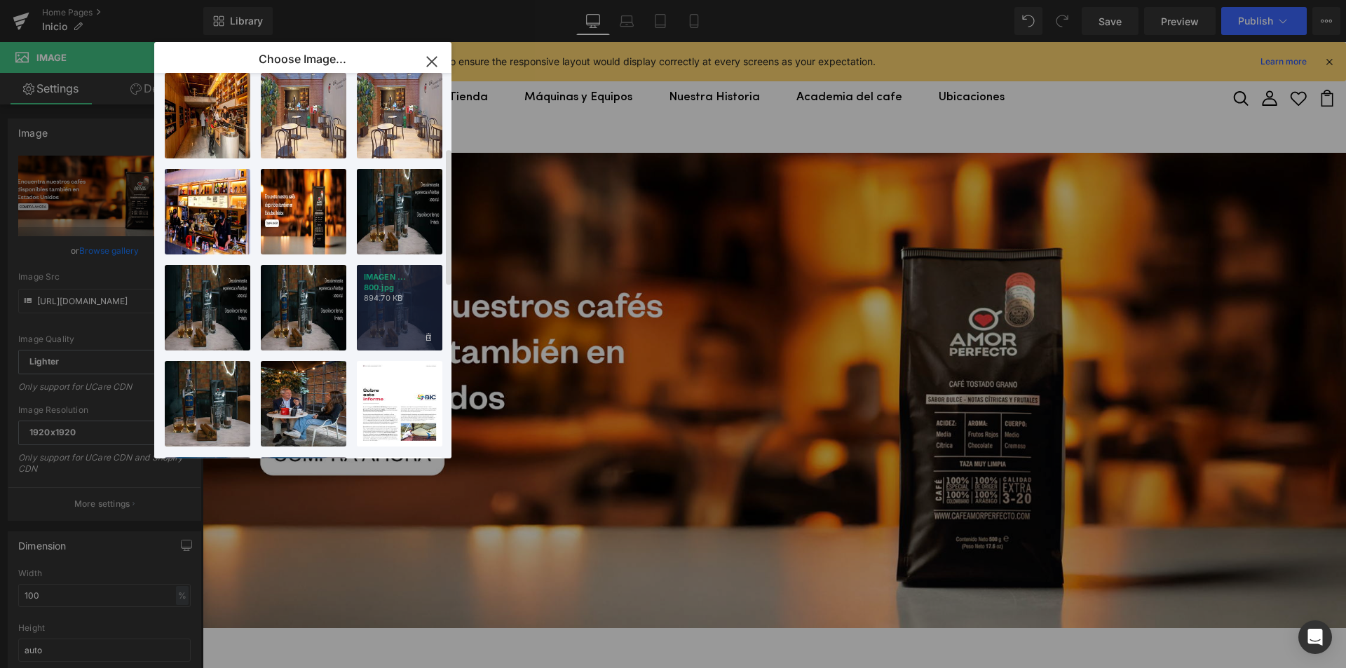
scroll to position [210, 0]
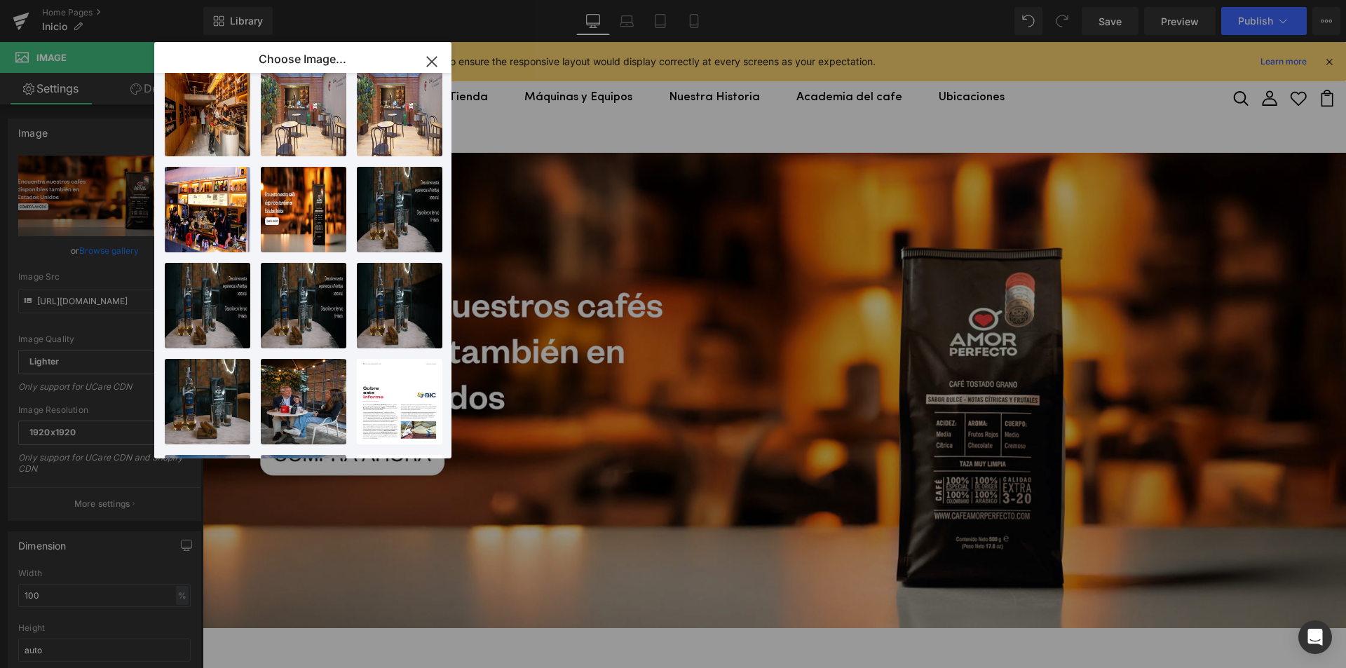
click at [432, 63] on icon "button" at bounding box center [431, 61] width 9 height 9
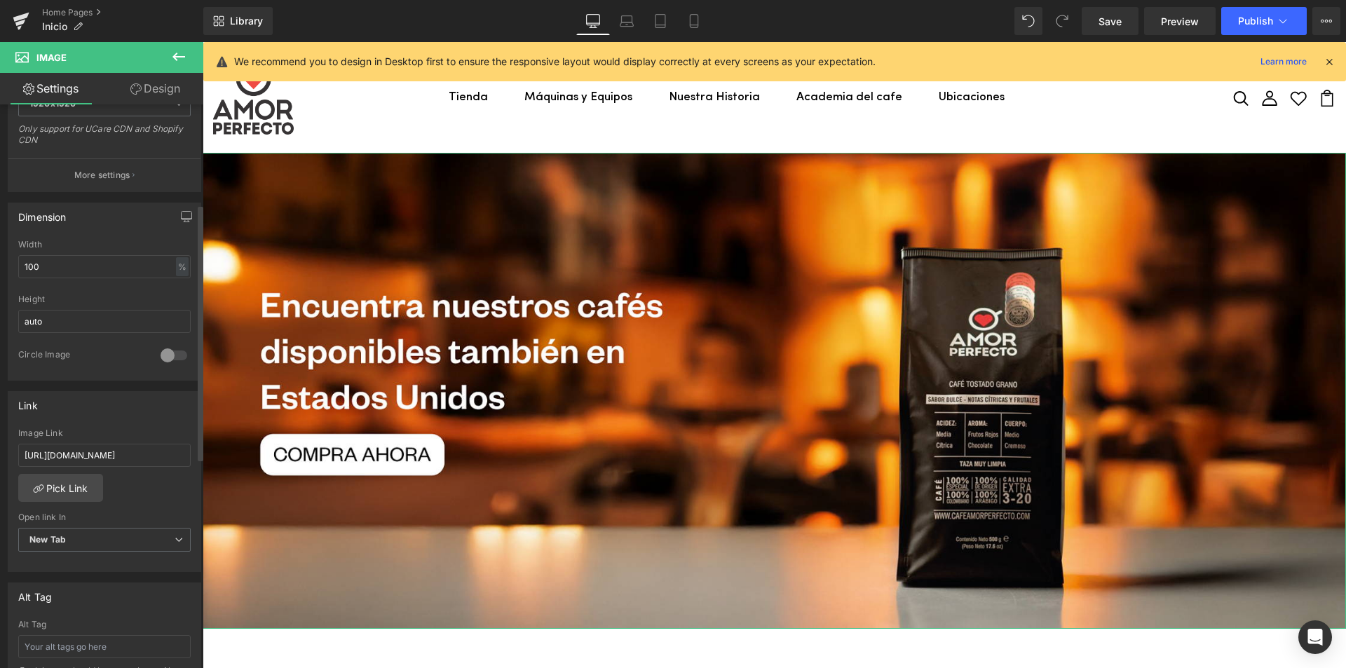
scroll to position [350, 0]
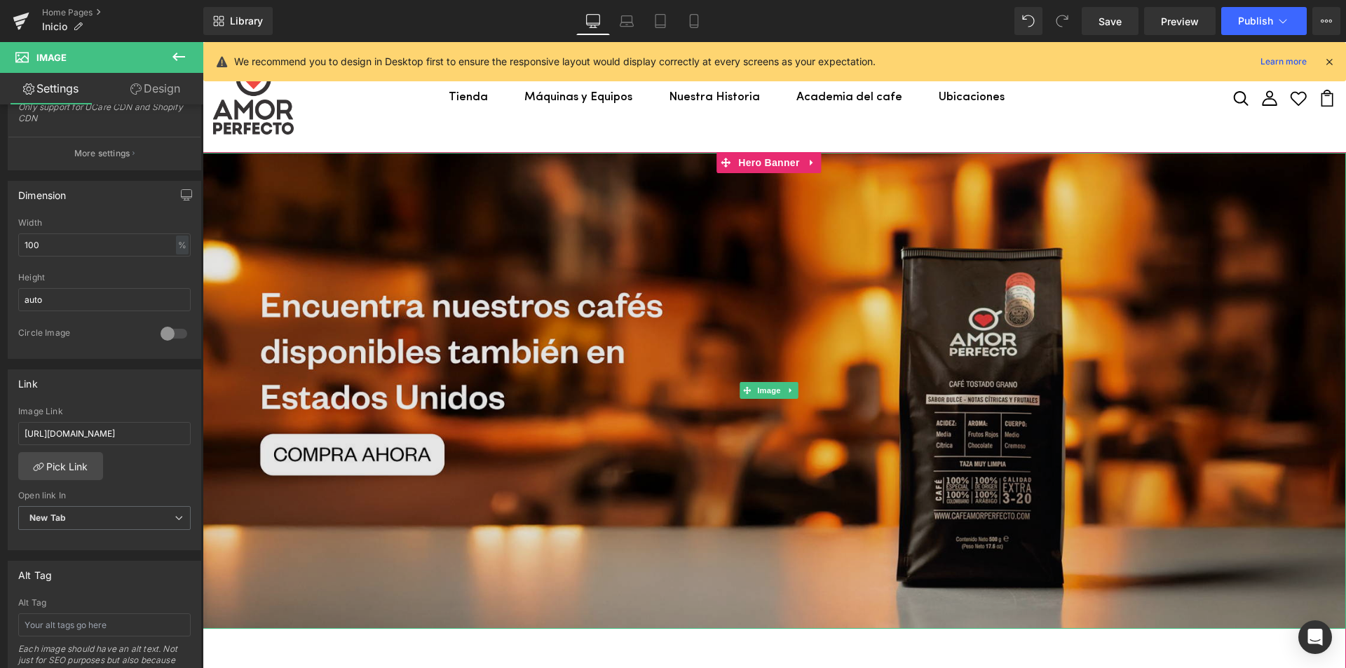
click at [500, 224] on img at bounding box center [774, 391] width 1143 height 476
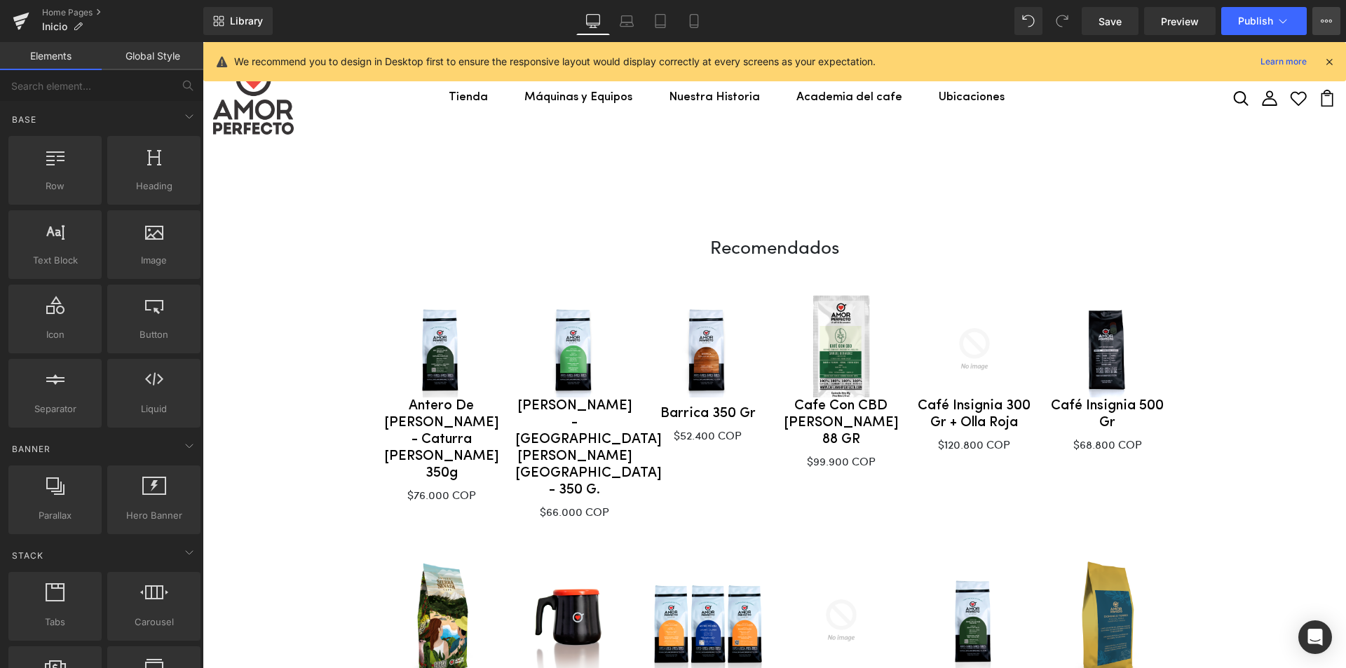
click at [1332, 33] on button "View Live Page View with current Template Save Template to Library Schedule Pub…" at bounding box center [1326, 21] width 28 height 28
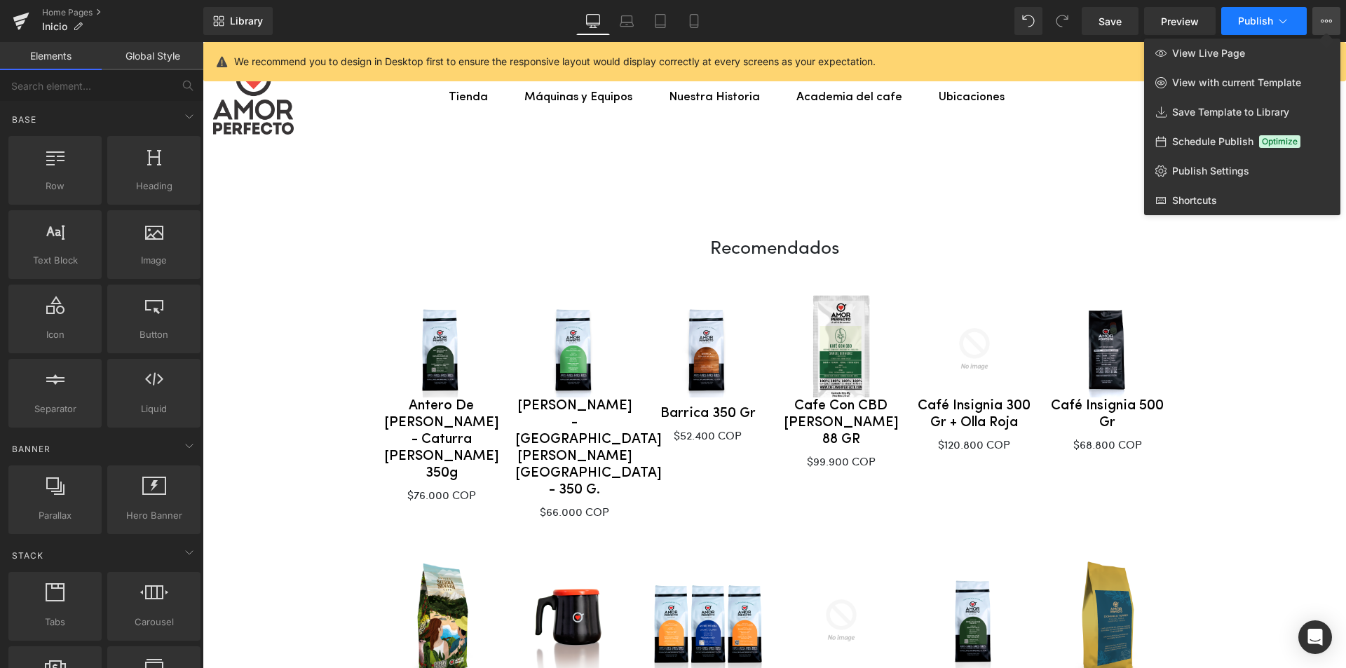
click at [1289, 20] on icon at bounding box center [1283, 21] width 14 height 14
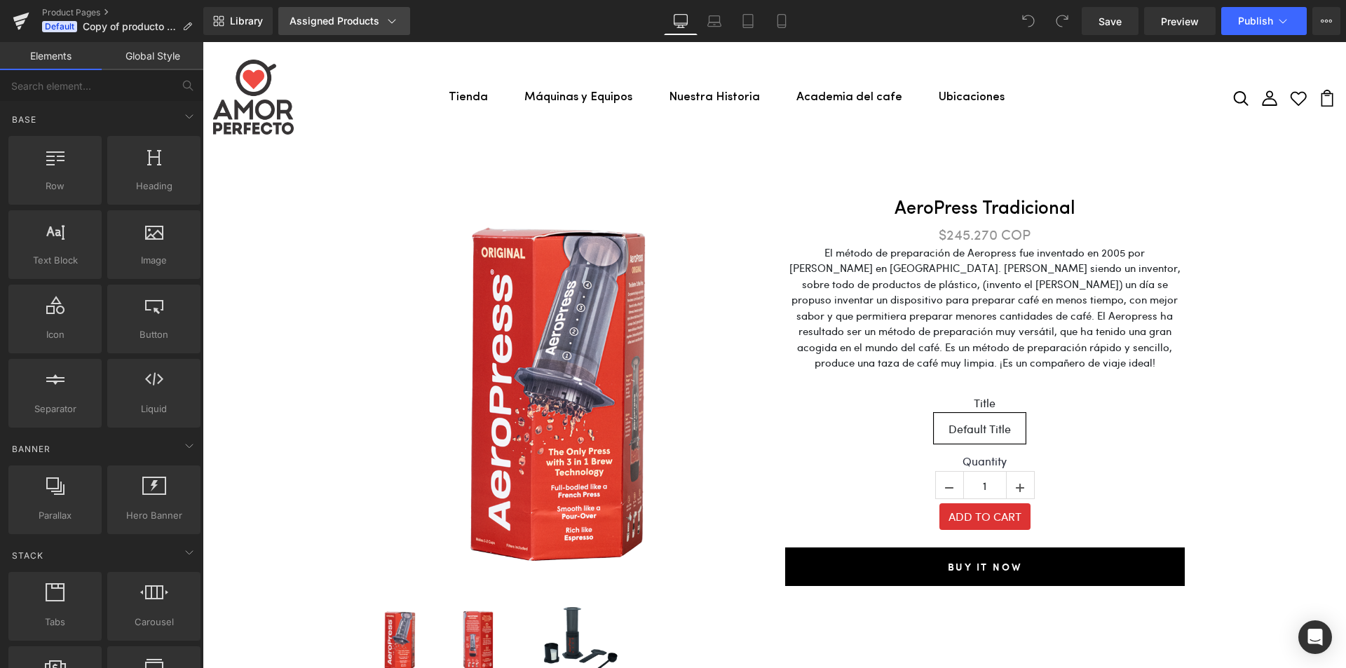
click at [362, 10] on link "Assigned Products" at bounding box center [344, 21] width 132 height 28
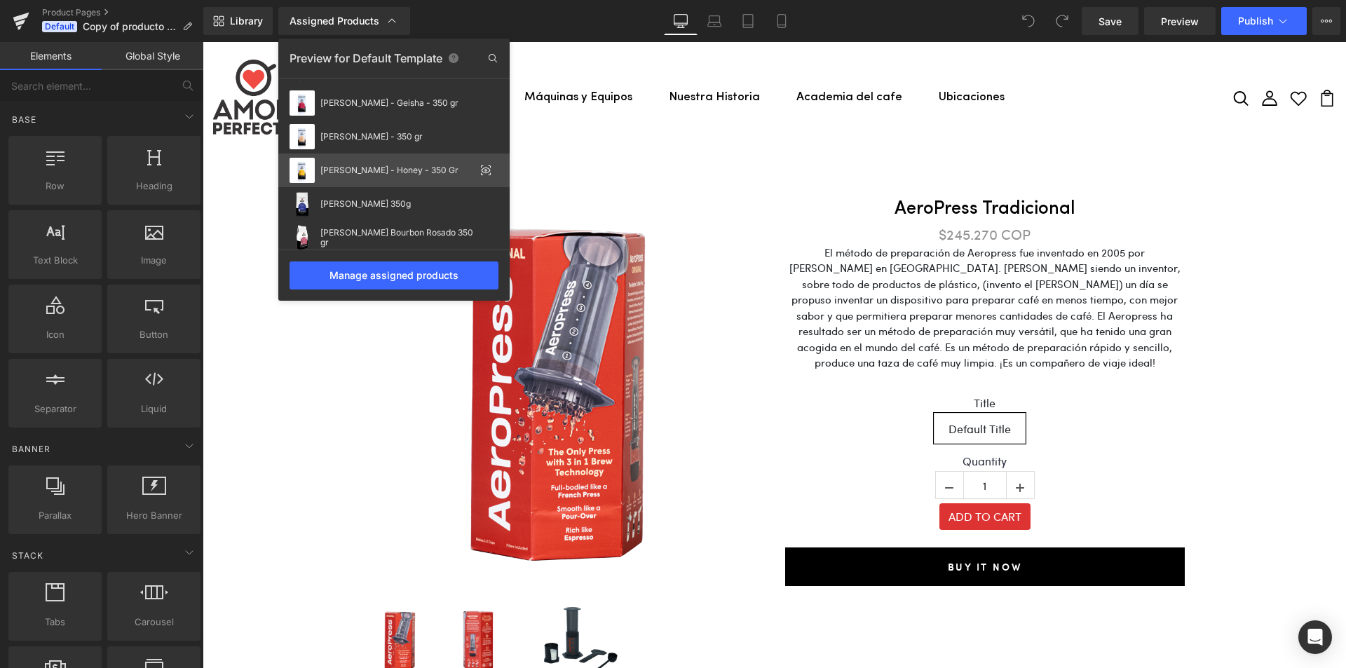
scroll to position [442, 0]
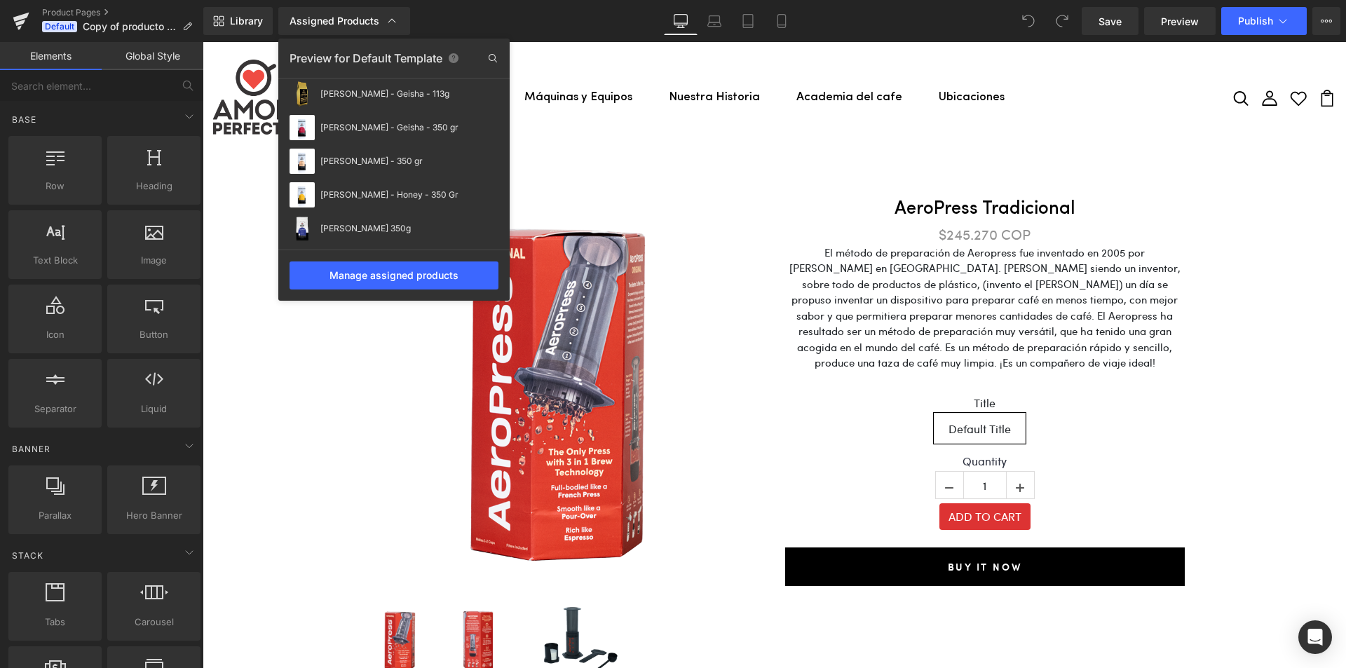
click at [871, 363] on div at bounding box center [774, 355] width 1143 height 626
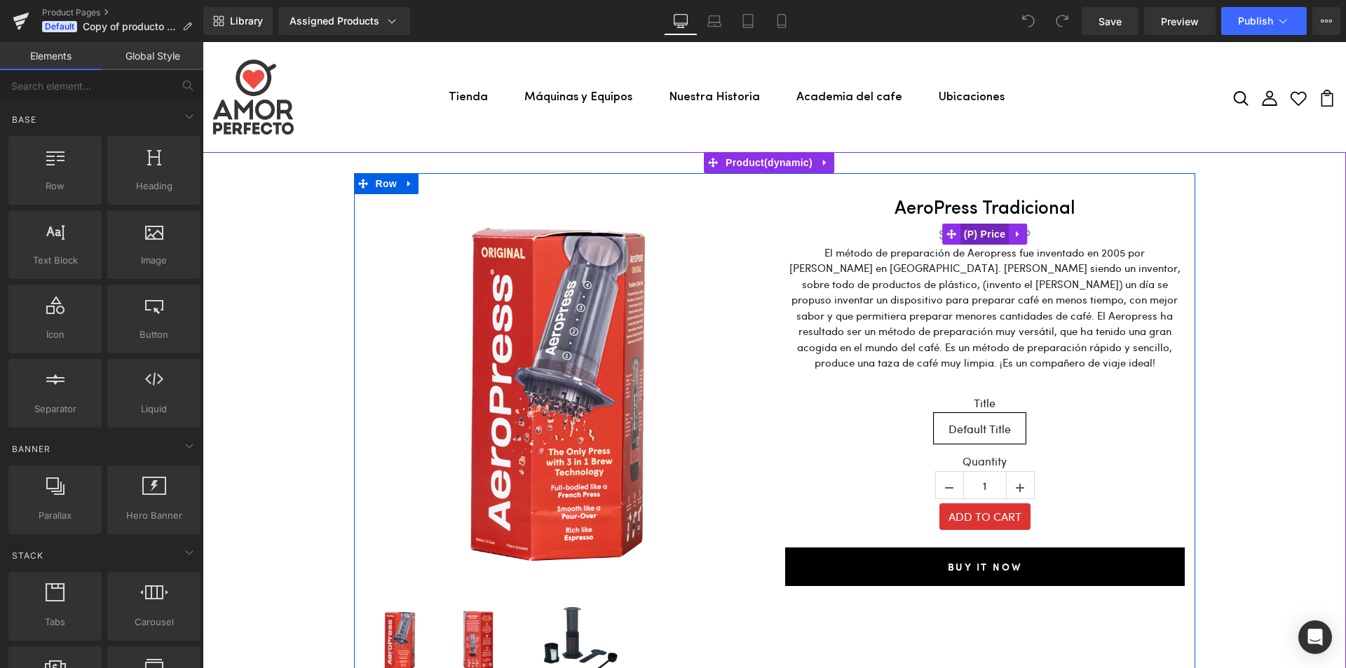
click at [961, 234] on span "(P) Price" at bounding box center [984, 234] width 49 height 21
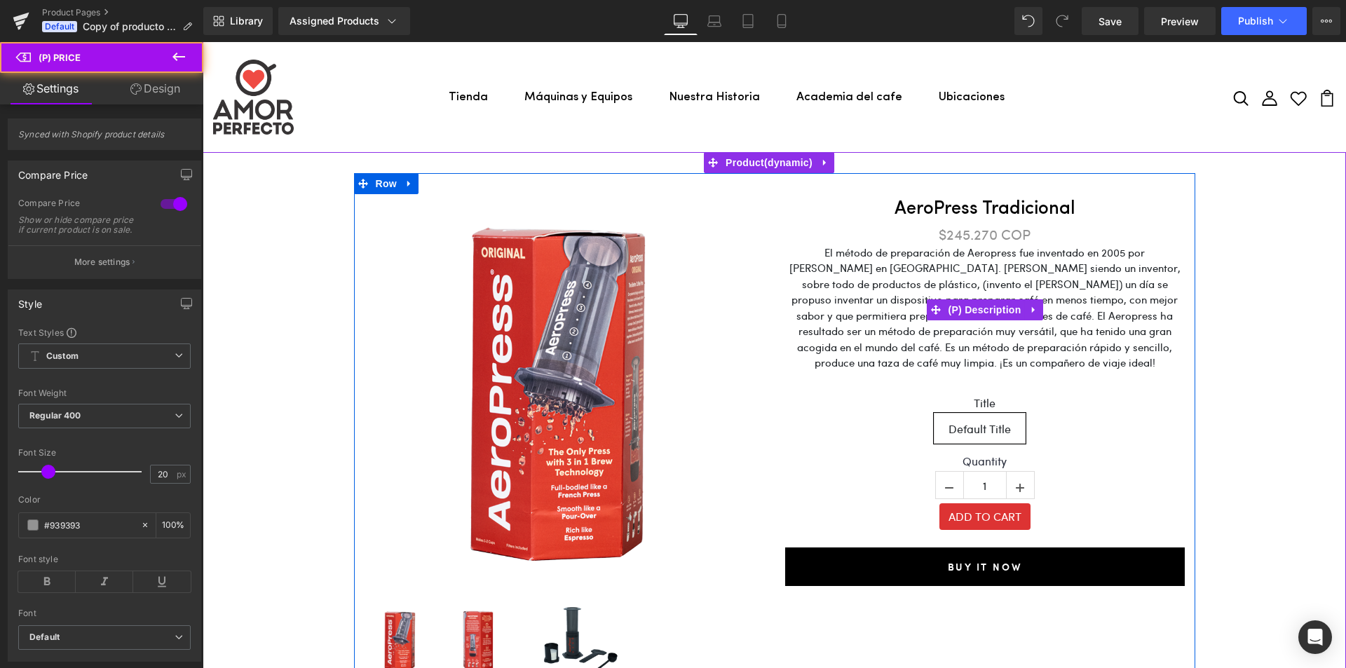
click at [882, 274] on p "El método de preparación de Aeropress fue inventado en 2005 por Alan Adler en l…" at bounding box center [985, 308] width 400 height 126
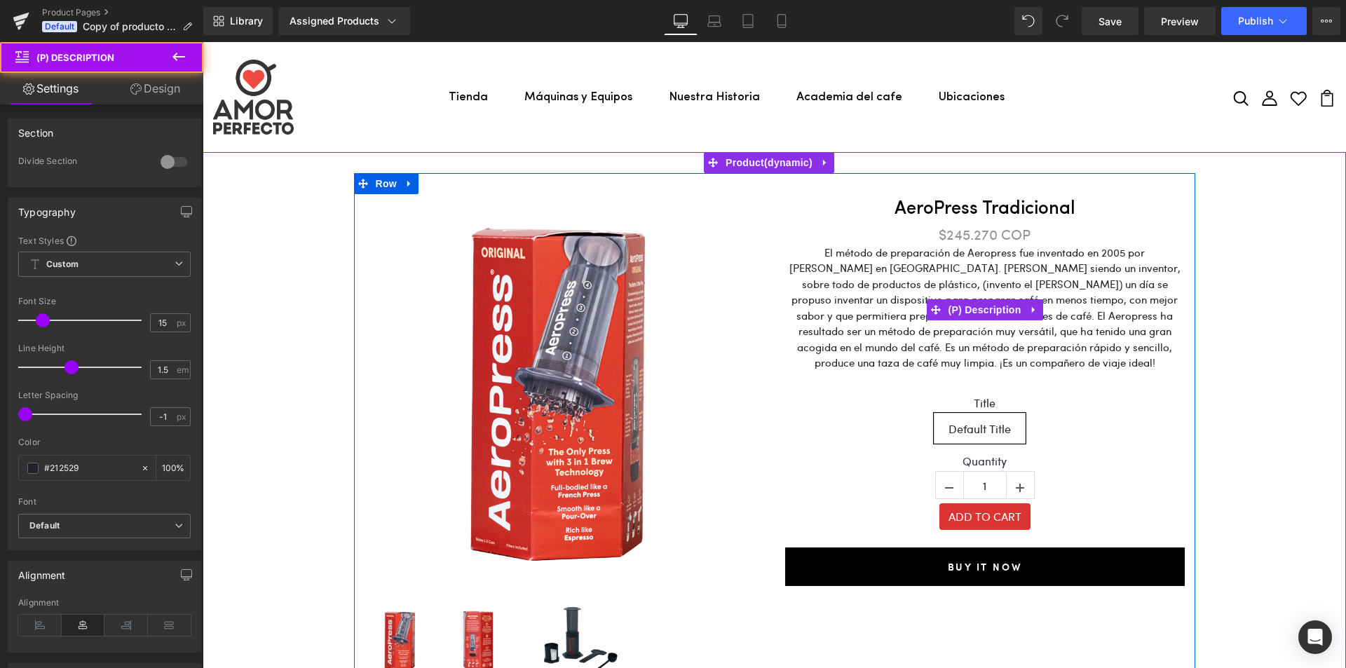
click at [880, 271] on p "El método de preparación de Aeropress fue inventado en 2005 por Alan Adler en l…" at bounding box center [985, 308] width 400 height 126
click at [1048, 271] on p "El método de preparación de Aeropress fue inventado en 2005 por Alan Adler en l…" at bounding box center [985, 308] width 400 height 126
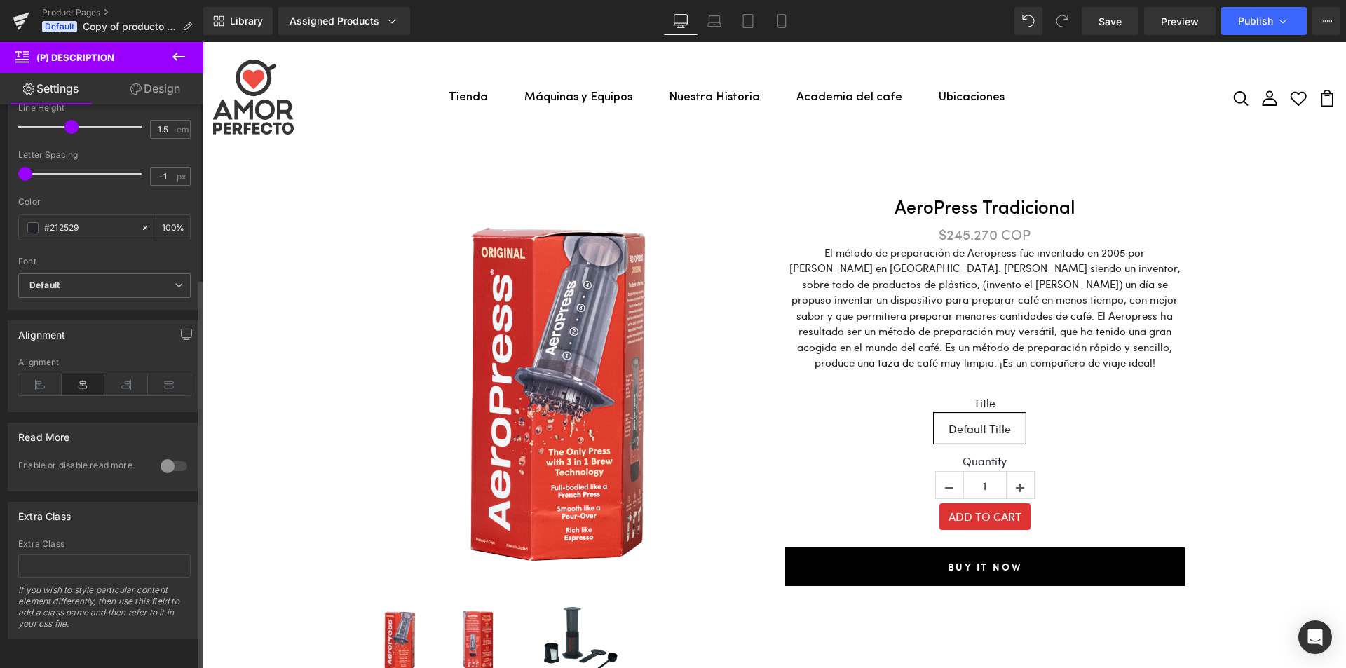
scroll to position [0, 0]
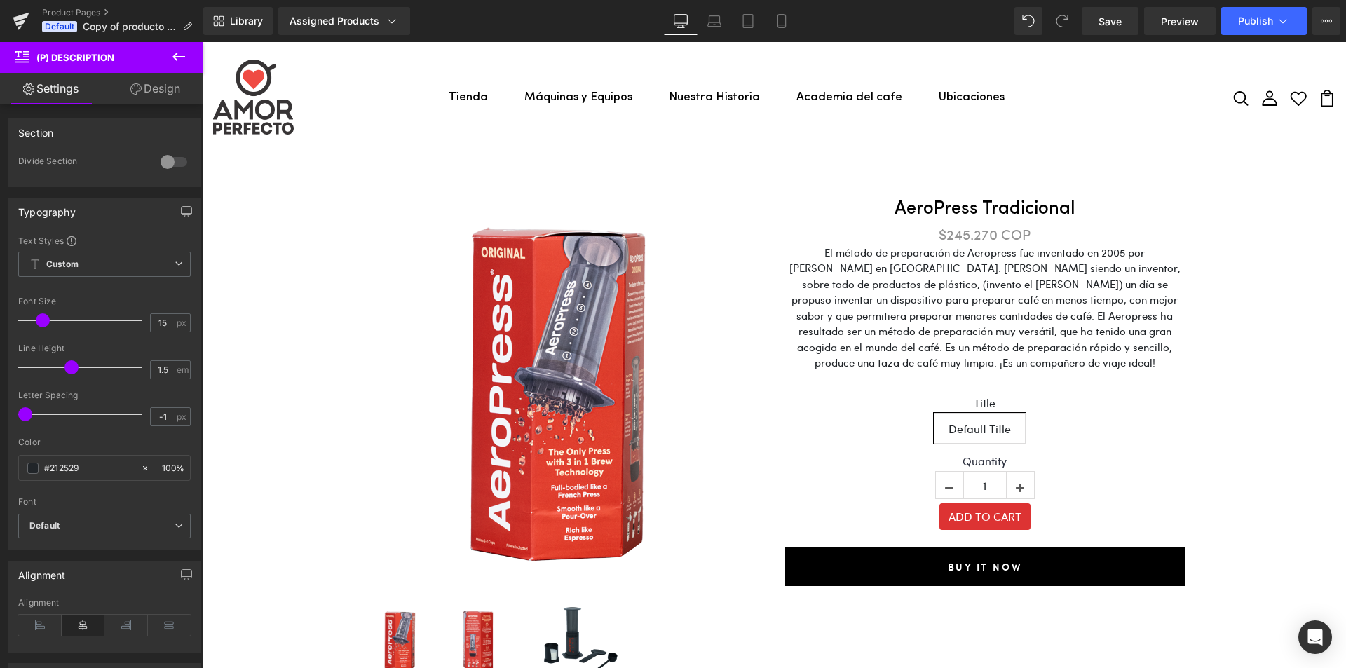
click at [177, 57] on icon at bounding box center [178, 57] width 13 height 8
